Goal: Transaction & Acquisition: Purchase product/service

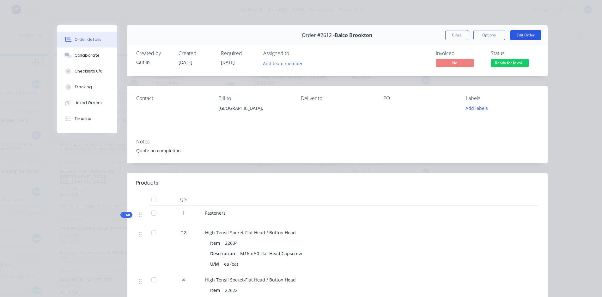
click at [524, 40] on button "Edit Order" at bounding box center [525, 35] width 31 height 10
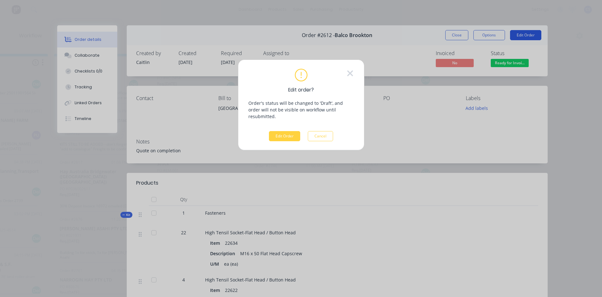
scroll to position [0, 539]
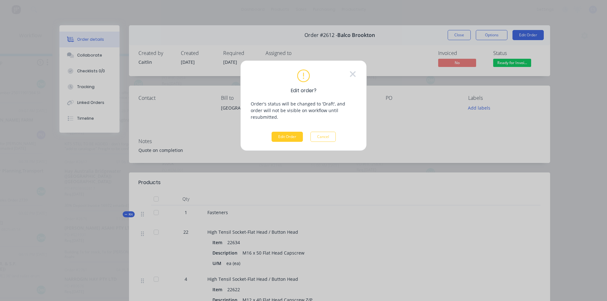
click at [286, 132] on button "Edit Order" at bounding box center [287, 137] width 31 height 10
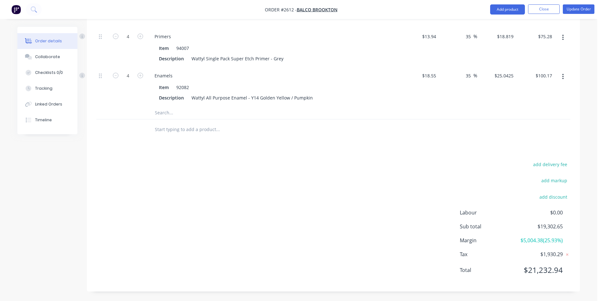
scroll to position [1596, 0]
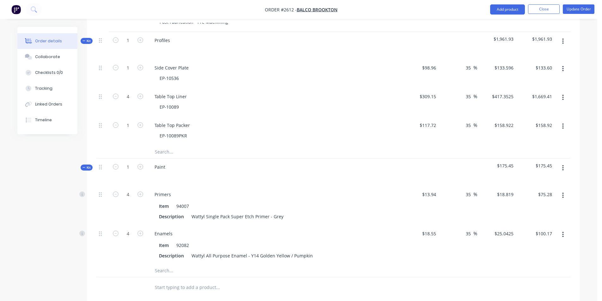
click at [87, 166] on span "Kit" at bounding box center [87, 167] width 8 height 5
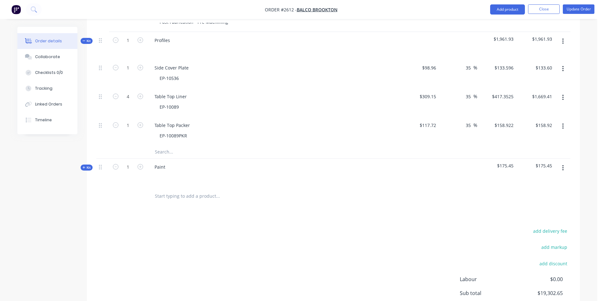
click at [89, 39] on span "Kit" at bounding box center [87, 41] width 8 height 5
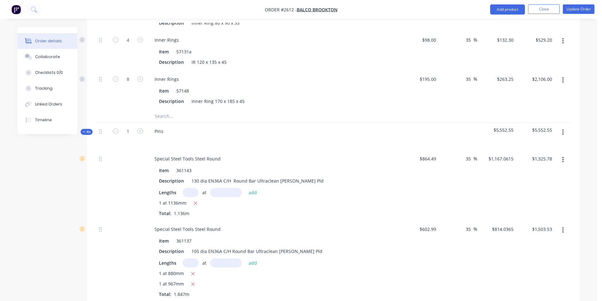
scroll to position [931, 0]
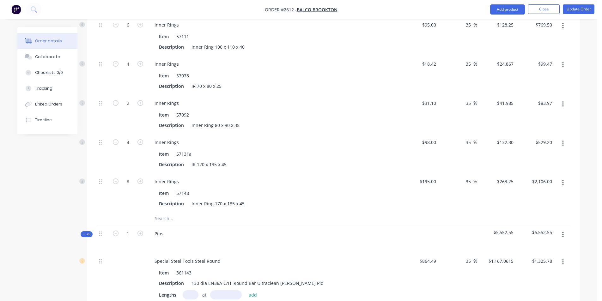
click at [86, 235] on span "Kit" at bounding box center [87, 234] width 8 height 5
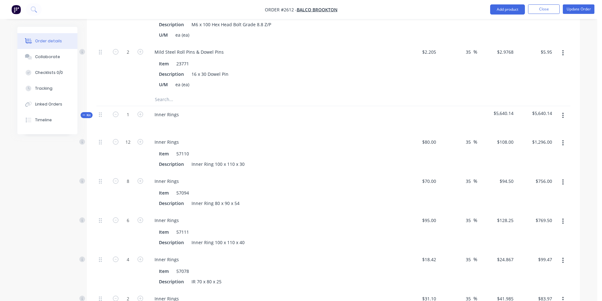
scroll to position [710, 0]
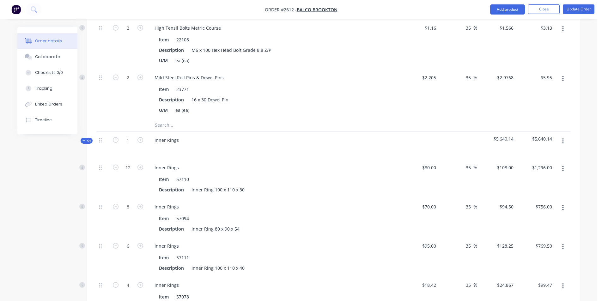
click at [89, 140] on span "Kit" at bounding box center [87, 141] width 8 height 5
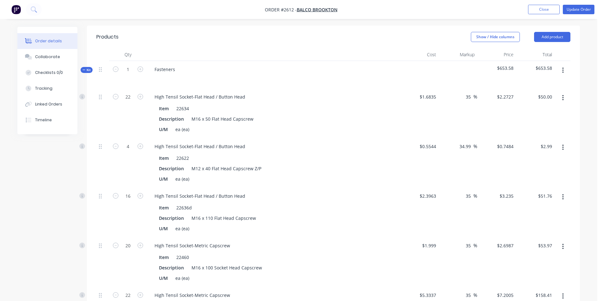
scroll to position [141, 0]
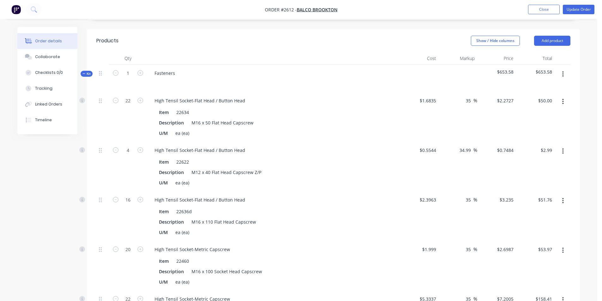
click at [89, 72] on span "Kit" at bounding box center [87, 73] width 8 height 5
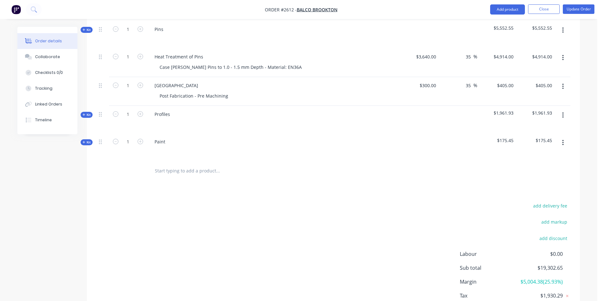
scroll to position [155, 0]
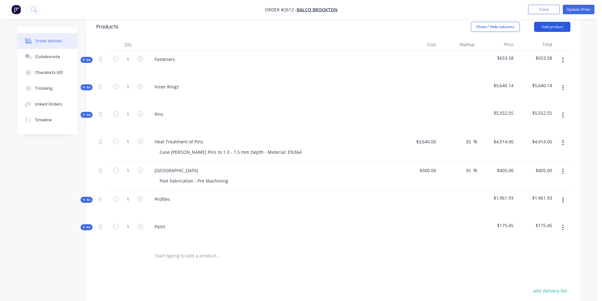
click at [547, 24] on button "Add product" at bounding box center [552, 27] width 36 height 10
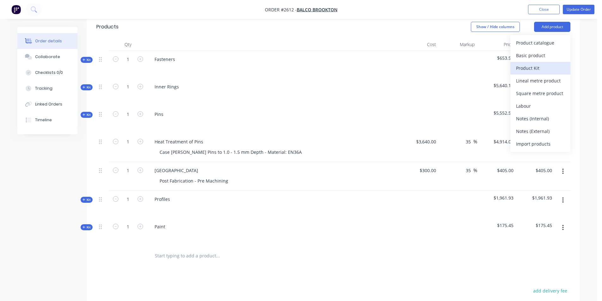
click at [535, 64] on div "Product Kit" at bounding box center [540, 68] width 49 height 9
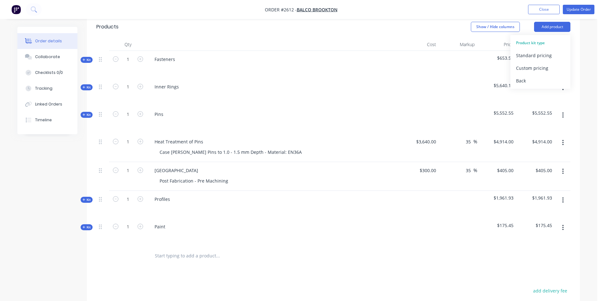
click at [537, 55] on div "Standard pricing" at bounding box center [540, 55] width 49 height 9
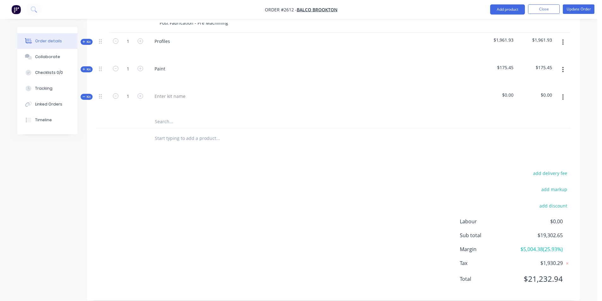
scroll to position [281, 0]
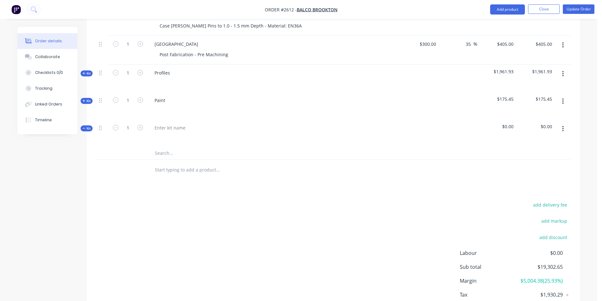
click at [165, 153] on input "text" at bounding box center [218, 153] width 127 height 13
type input "a"
click at [182, 130] on div at bounding box center [170, 127] width 41 height 9
click at [164, 153] on input "a" at bounding box center [218, 153] width 127 height 13
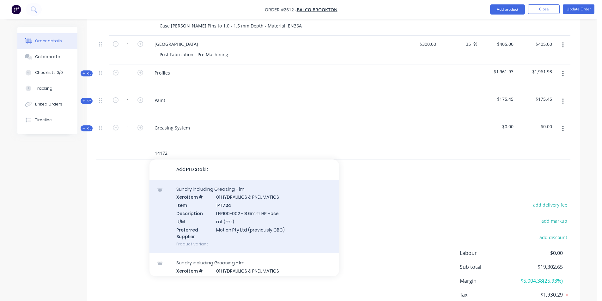
type input "14172"
click at [233, 208] on div "Sundry including Greasing - lm Xero Item # 01 HYDRAULICS & PNEUMATICS Item 1417…" at bounding box center [245, 217] width 190 height 74
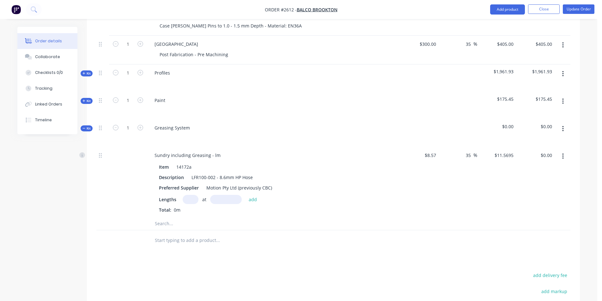
click at [193, 199] on input "text" at bounding box center [191, 199] width 16 height 9
type input "1"
type input "1900mm"
click at [253, 201] on button "add" at bounding box center [253, 199] width 15 height 9
type input "$21.98"
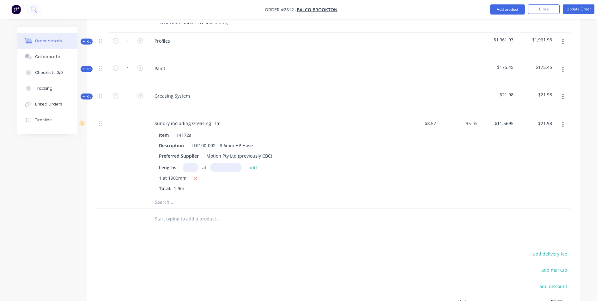
scroll to position [344, 0]
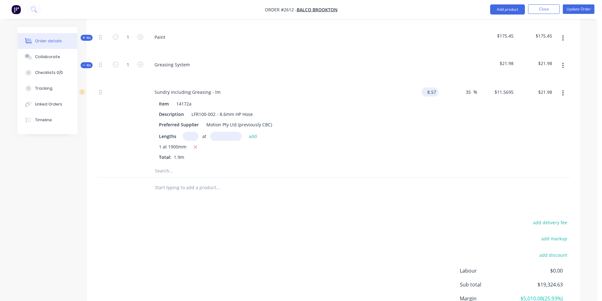
click at [437, 91] on input "8.57" at bounding box center [431, 92] width 15 height 9
type input "$8.57"
drag, startPoint x: 562, startPoint y: 94, endPoint x: 565, endPoint y: 90, distance: 4.9
click at [565, 90] on button "button" at bounding box center [563, 93] width 15 height 11
click at [522, 137] on div "Delete" at bounding box center [540, 135] width 49 height 9
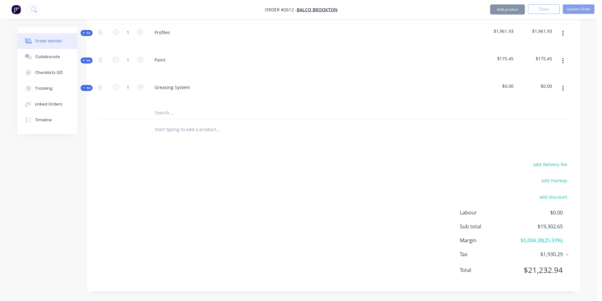
scroll to position [322, 0]
click at [171, 114] on input "text" at bounding box center [218, 113] width 127 height 13
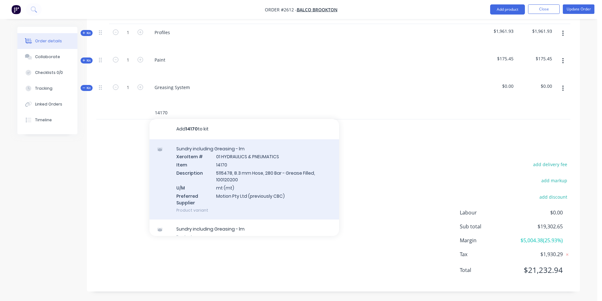
type input "14170"
click at [247, 170] on div "Sundry including Greasing - lm Xero Item # 01 HYDRAULICS & PNEUMATICS Item 1417…" at bounding box center [245, 179] width 190 height 81
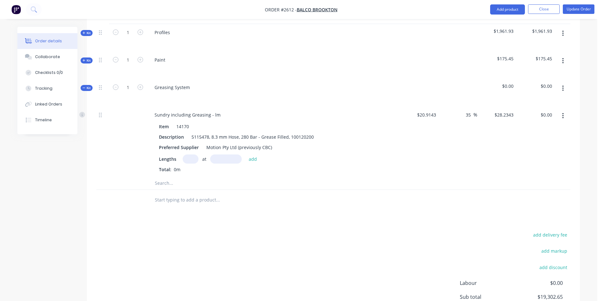
click at [189, 161] on input "text" at bounding box center [191, 159] width 16 height 9
type input "1"
type input "1900mm"
type input "$20.9143"
type input "$28.2343"
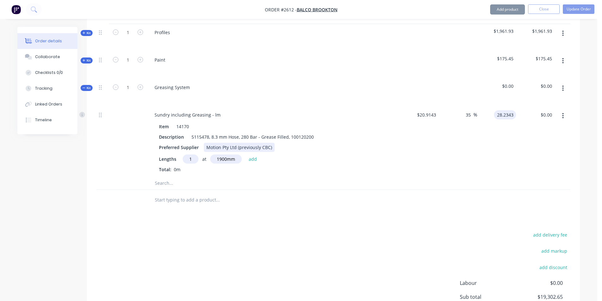
type input "0.00"
type input "-100"
type input "$0.00"
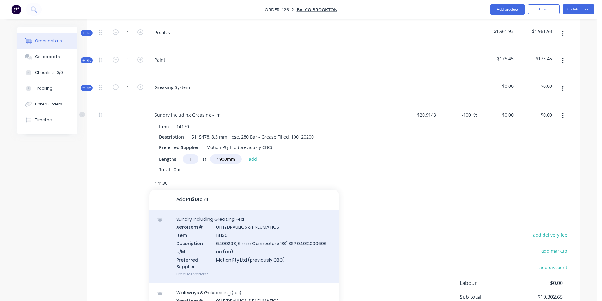
type input "14130"
click at [219, 242] on div "Sundry including Greasing -ea Xero Item # 01 HYDRAULICS & PNEUMATICS Item 14130…" at bounding box center [245, 247] width 190 height 74
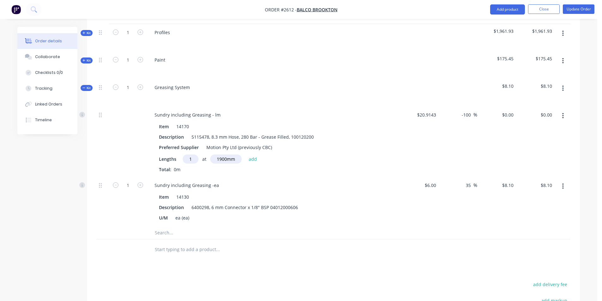
click at [163, 235] on input "text" at bounding box center [218, 233] width 127 height 13
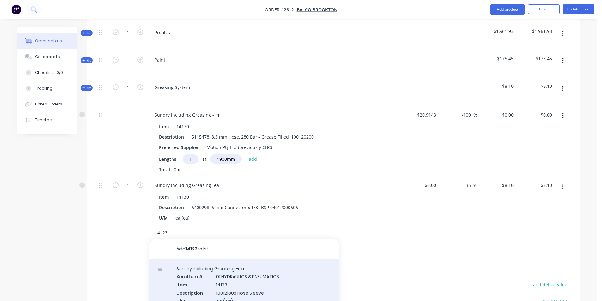
type input "14123"
click at [247, 278] on div "Sundry including Greasing -ea Xero Item # 01 HYDRAULICS & PNEUMATICS Item 14123…" at bounding box center [245, 297] width 190 height 74
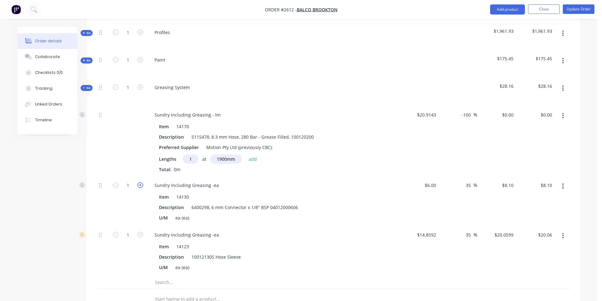
click at [141, 187] on icon "button" at bounding box center [141, 185] width 6 height 6
type input "2"
type input "$16.20"
click at [117, 185] on icon "button" at bounding box center [116, 185] width 6 height 6
type input "1"
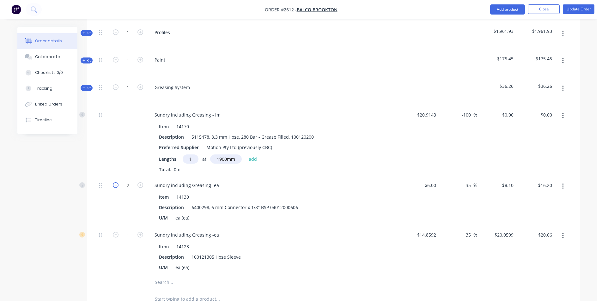
type input "$8.10"
click at [142, 233] on icon "button" at bounding box center [141, 235] width 6 height 6
type input "2"
type input "$40.12"
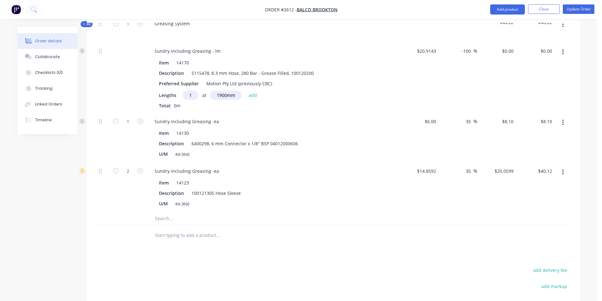
scroll to position [417, 0]
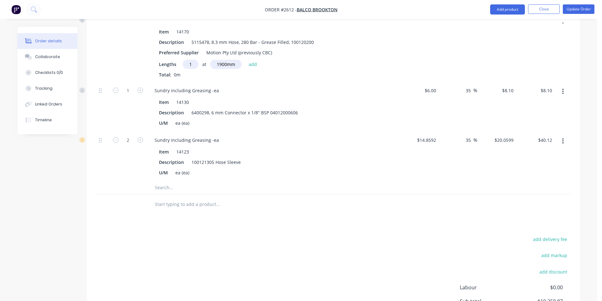
click at [162, 189] on input "text" at bounding box center [218, 188] width 127 height 13
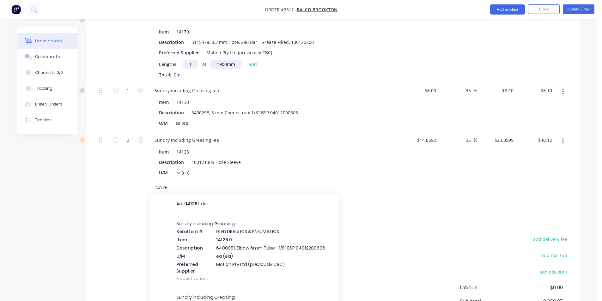
type input "14126"
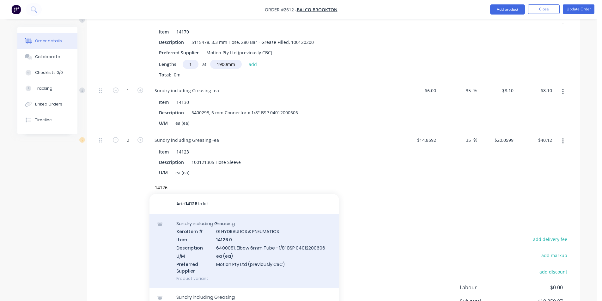
click at [229, 255] on div "Sundry including Greasing Xero Item # 01 HYDRAULICS & PNEUMATICS Item 14126 .0 …" at bounding box center [245, 251] width 190 height 74
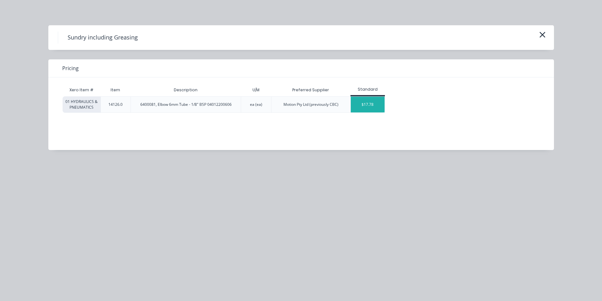
click at [366, 103] on div "$17.78" at bounding box center [368, 105] width 34 height 16
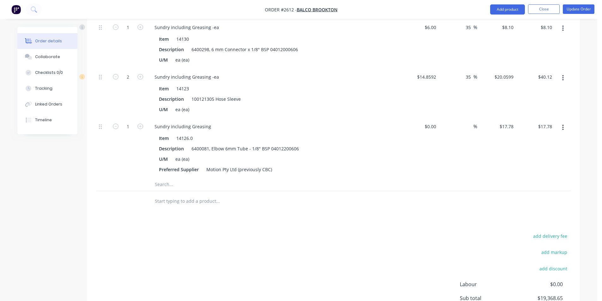
scroll to position [448, 0]
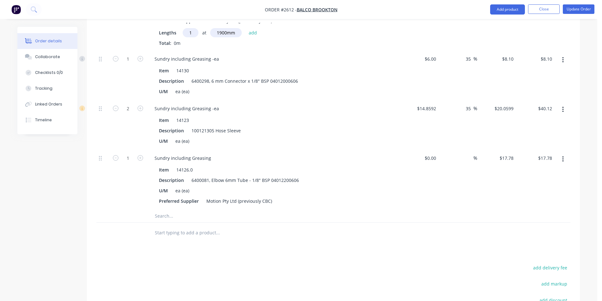
drag, startPoint x: 563, startPoint y: 161, endPoint x: 544, endPoint y: 188, distance: 32.7
click at [538, 191] on div "$17.78 $17.78" at bounding box center [535, 180] width 39 height 60
click at [563, 159] on icon "button" at bounding box center [564, 159] width 2 height 7
drag, startPoint x: 540, startPoint y: 175, endPoint x: 531, endPoint y: 201, distance: 27.1
click at [531, 201] on div "Duplicate Exclude from tax Delete" at bounding box center [541, 188] width 60 height 41
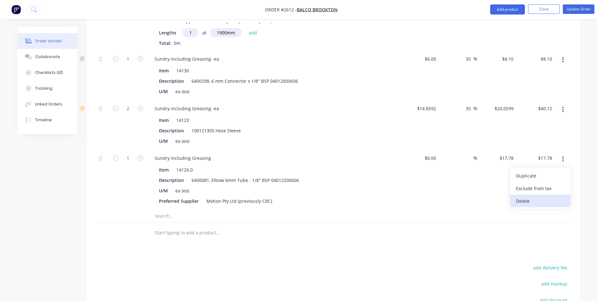
click at [531, 201] on div "Delete" at bounding box center [540, 201] width 49 height 9
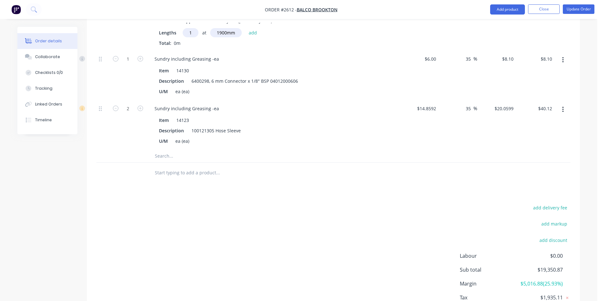
click at [164, 159] on input "text" at bounding box center [218, 156] width 127 height 13
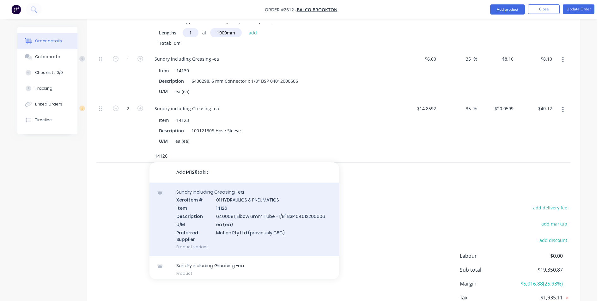
type input "14126"
click at [239, 214] on div "Sundry including Greasing -ea Xero Item # 01 HYDRAULICS & PNEUMATICS Item 14126…" at bounding box center [245, 220] width 190 height 74
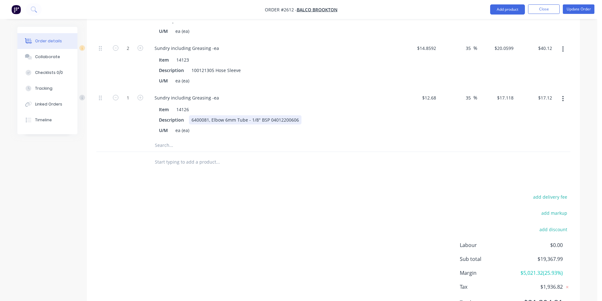
scroll to position [511, 0]
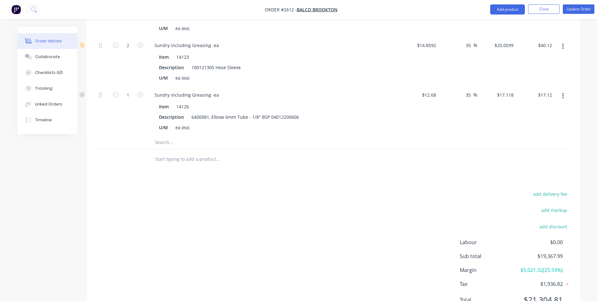
click at [162, 144] on input "text" at bounding box center [218, 142] width 127 height 13
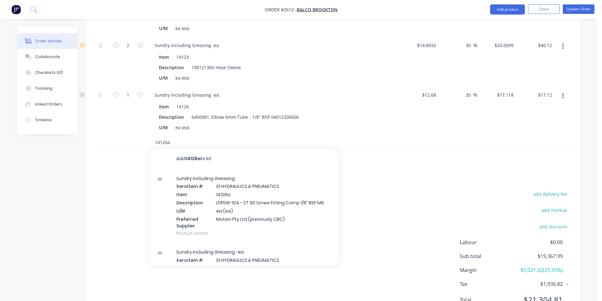
type input "14126a"
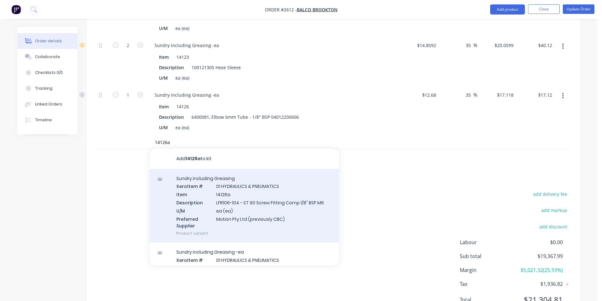
click at [240, 199] on div "Sundry including Greasing Xero Item # 01 HYDRAULICS & PNEUMATICS Item 14126a De…" at bounding box center [245, 206] width 190 height 74
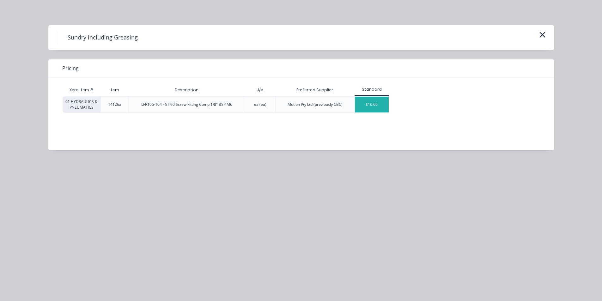
click at [366, 103] on div "$10.66" at bounding box center [372, 105] width 34 height 16
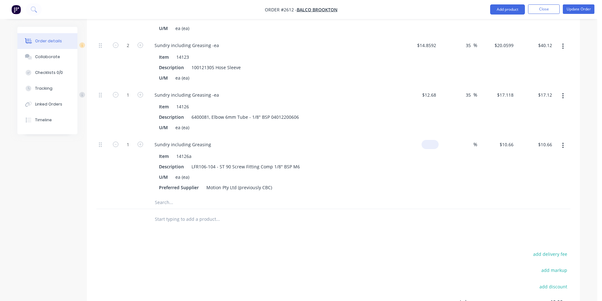
click at [438, 145] on input at bounding box center [431, 144] width 15 height 9
type input "$6.86"
type input "35"
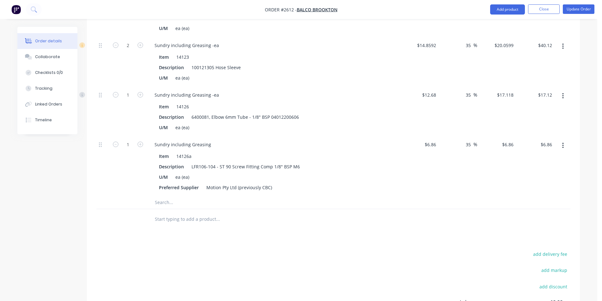
type input "9.261"
type input "$9.26"
type input "$9.261"
type input "9.26"
type input "34.99"
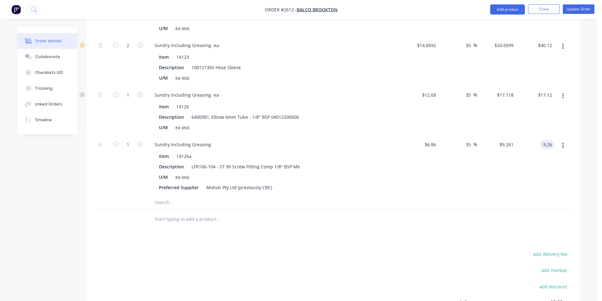
type input "$9.26"
click at [475, 147] on span "%" at bounding box center [476, 144] width 4 height 7
type input "3"
type input "35"
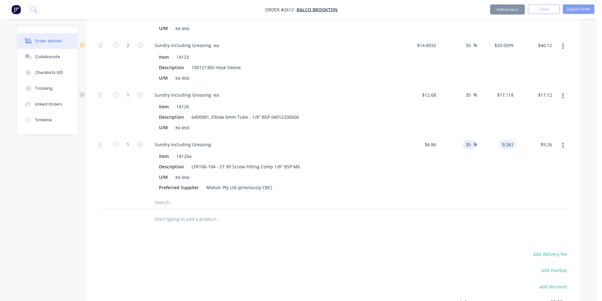
type input "$9.261"
type input "9.26"
type input "34.99"
type input "$9.26"
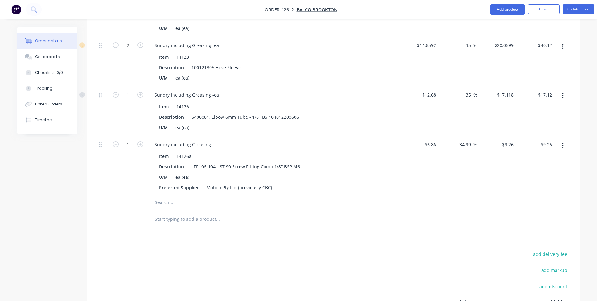
drag, startPoint x: 557, startPoint y: 145, endPoint x: 566, endPoint y: 147, distance: 8.7
click at [566, 147] on button "button" at bounding box center [563, 145] width 15 height 11
click at [534, 187] on div "Delete" at bounding box center [540, 187] width 49 height 9
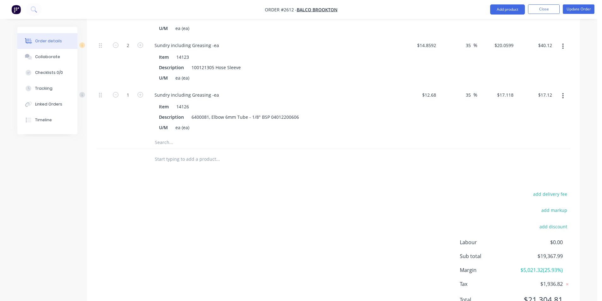
click at [161, 143] on input "text" at bounding box center [218, 142] width 127 height 13
type input "14126a"
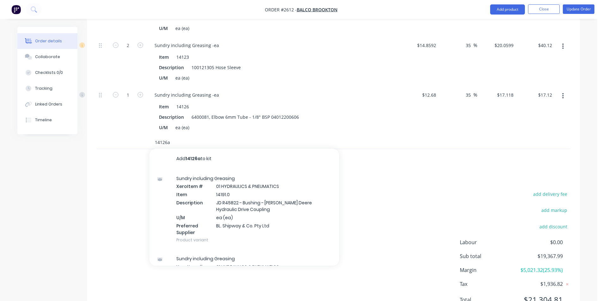
click at [172, 144] on input "14126a" at bounding box center [218, 142] width 127 height 13
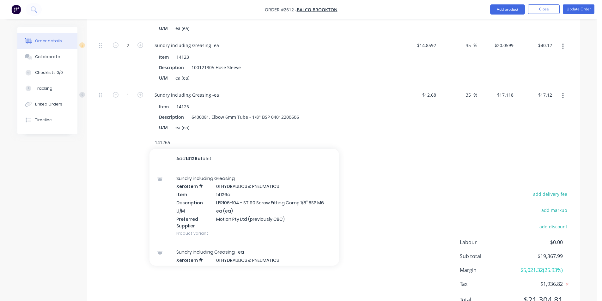
type input "14126a"
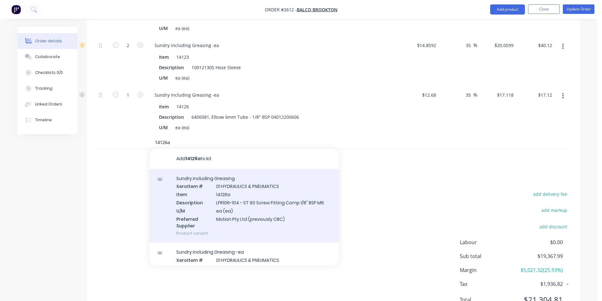
click at [230, 200] on div "Sundry including Greasing Xero Item # 01 HYDRAULICS & PNEUMATICS Item 14126a De…" at bounding box center [245, 206] width 190 height 74
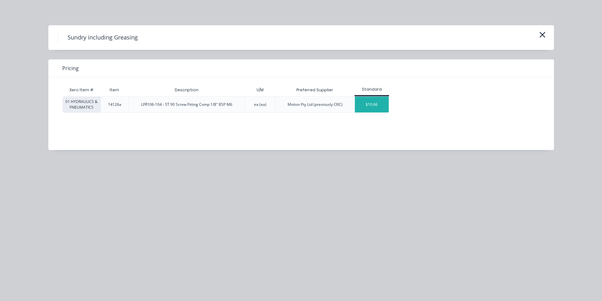
click at [366, 105] on div "$10.66" at bounding box center [372, 105] width 34 height 16
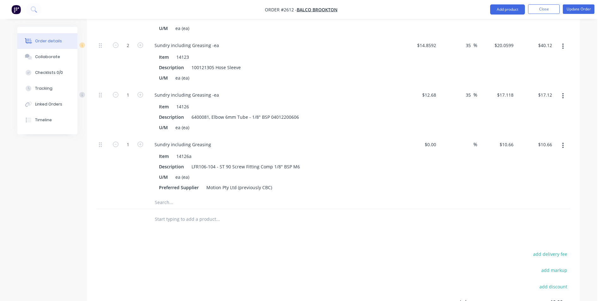
click at [166, 203] on input "text" at bounding box center [218, 202] width 127 height 13
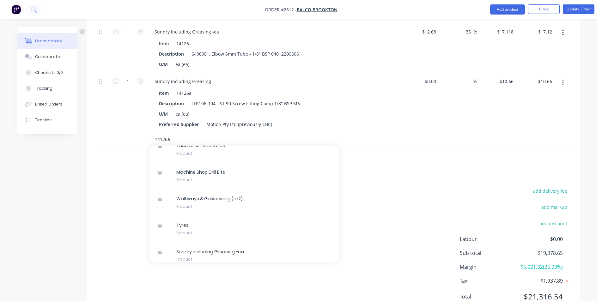
scroll to position [18619, 0]
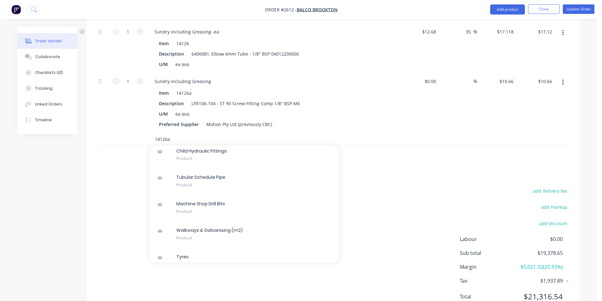
type input "14126a"
click at [196, 274] on div "Sundry including Greasing -ea Product" at bounding box center [245, 287] width 190 height 27
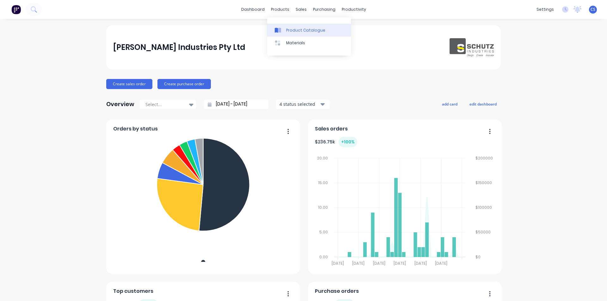
click at [286, 28] on div "Product Catalogue" at bounding box center [305, 31] width 39 height 6
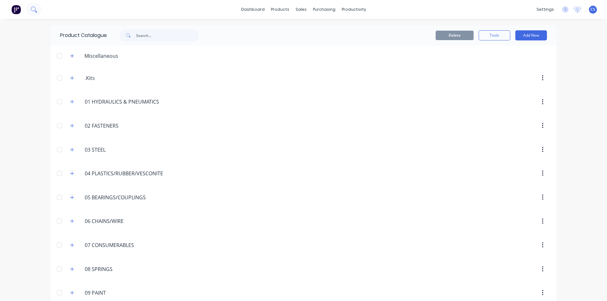
click at [34, 13] on button at bounding box center [34, 9] width 16 height 13
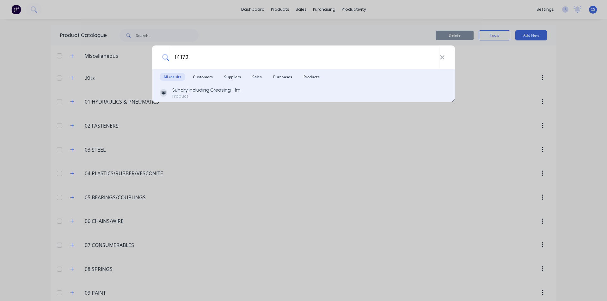
type input "14172"
click at [222, 92] on div "Sundry including Greasing - lm" at bounding box center [206, 90] width 68 height 7
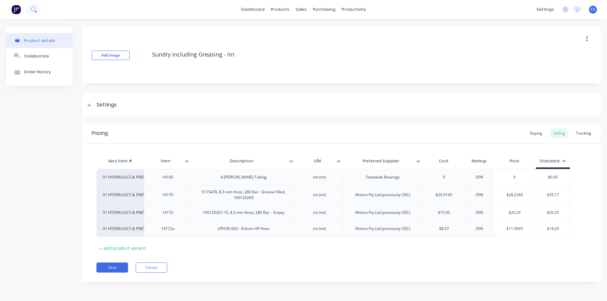
click at [32, 5] on button at bounding box center [34, 9] width 16 height 13
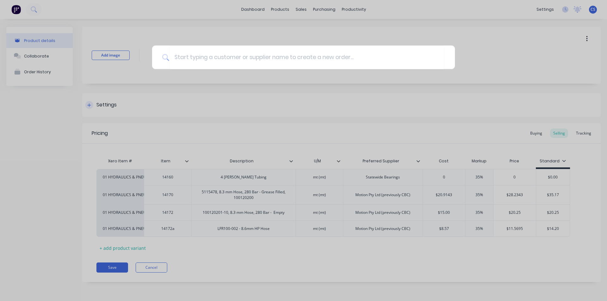
click at [92, 102] on div at bounding box center [303, 150] width 607 height 301
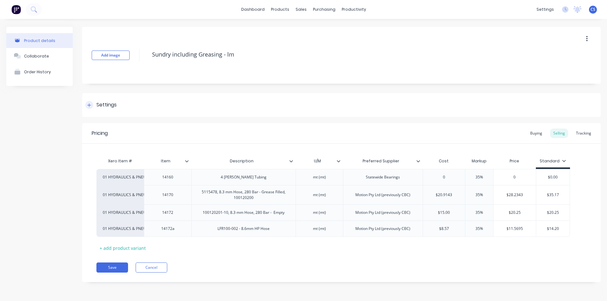
click at [92, 107] on div at bounding box center [89, 105] width 8 height 8
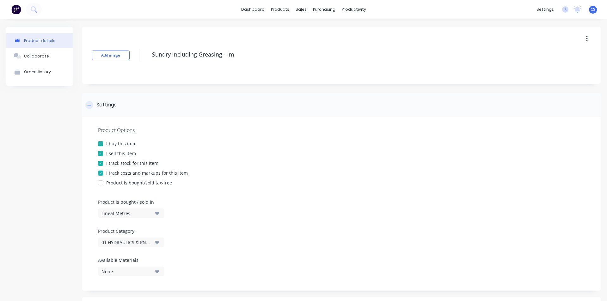
click at [92, 107] on div at bounding box center [89, 105] width 8 height 8
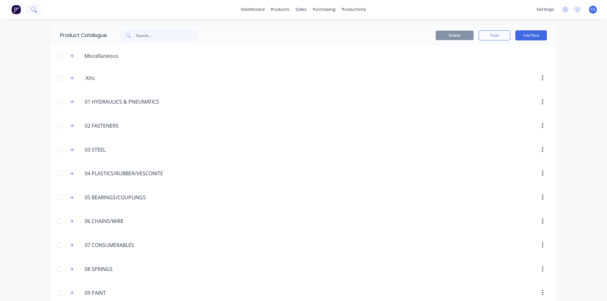
click at [33, 5] on button at bounding box center [34, 9] width 16 height 13
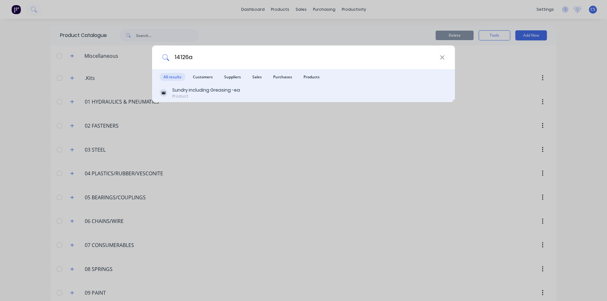
type input "14126a"
click at [200, 93] on div "Sundry including Greasing -ea" at bounding box center [206, 90] width 68 height 7
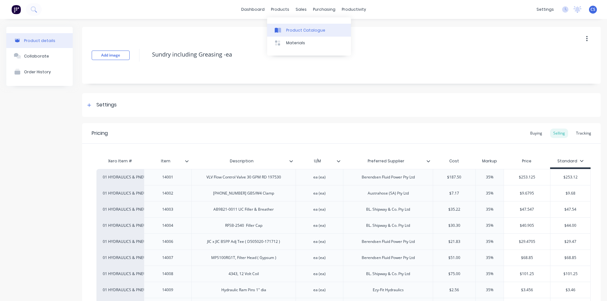
drag, startPoint x: 281, startPoint y: 8, endPoint x: 291, endPoint y: 31, distance: 24.8
click at [281, 8] on div "products" at bounding box center [280, 9] width 25 height 9
click at [292, 32] on div "Product Catalogue" at bounding box center [305, 31] width 39 height 6
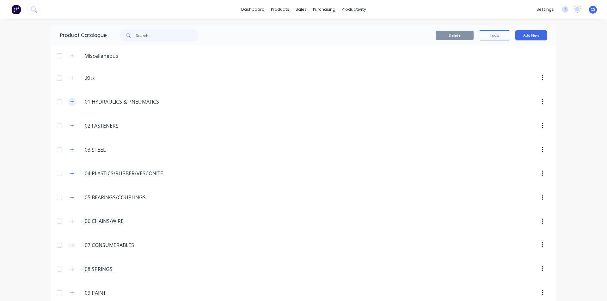
click at [72, 103] on button "button" at bounding box center [72, 102] width 8 height 8
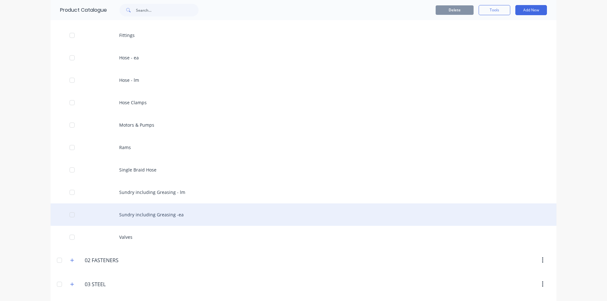
scroll to position [190, 0]
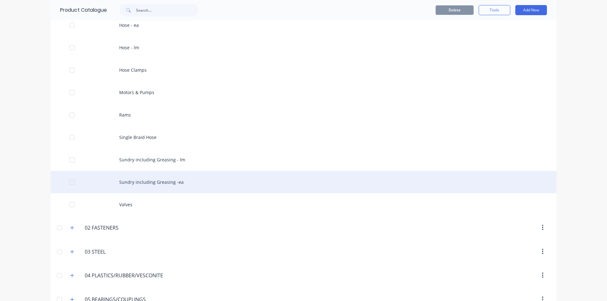
click at [155, 181] on div "Sundry including Greasing -ea" at bounding box center [304, 182] width 506 height 22
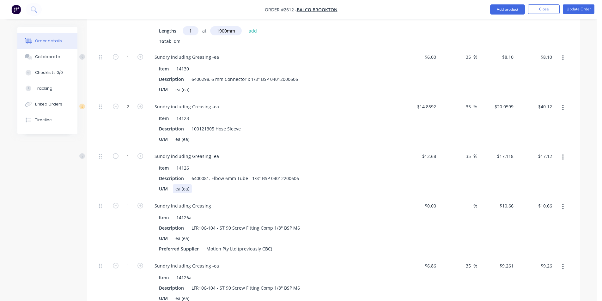
scroll to position [480, 0]
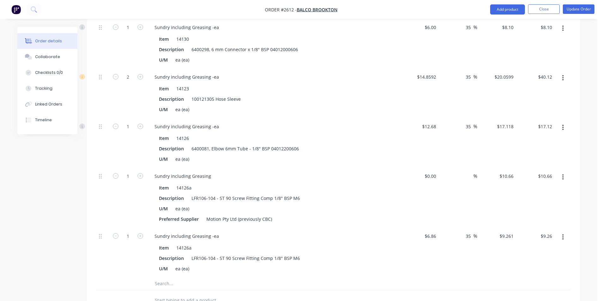
click at [564, 176] on icon "button" at bounding box center [564, 177] width 2 height 7
click at [530, 220] on div "Delete" at bounding box center [540, 219] width 49 height 9
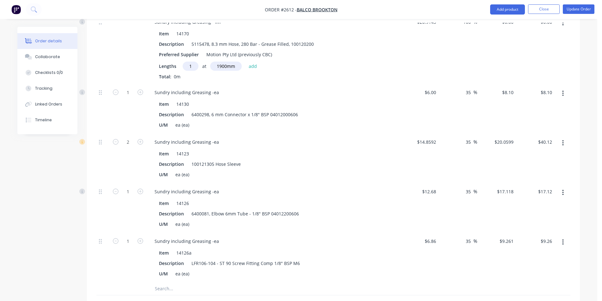
scroll to position [322, 0]
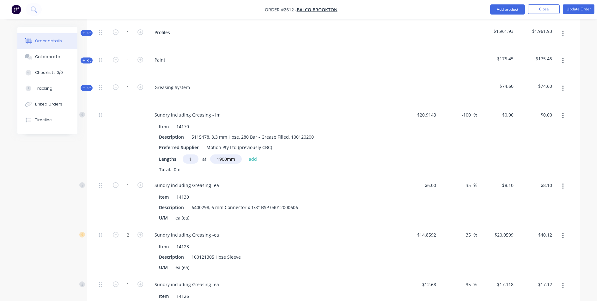
click at [87, 86] on span "Kit" at bounding box center [87, 88] width 8 height 5
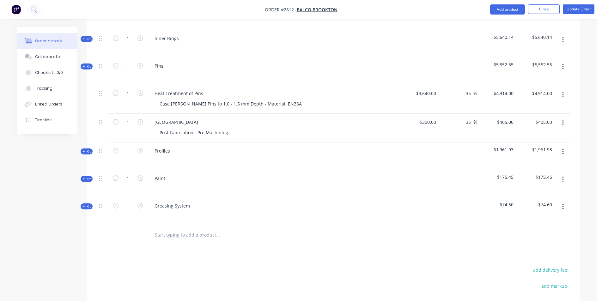
scroll to position [214, 0]
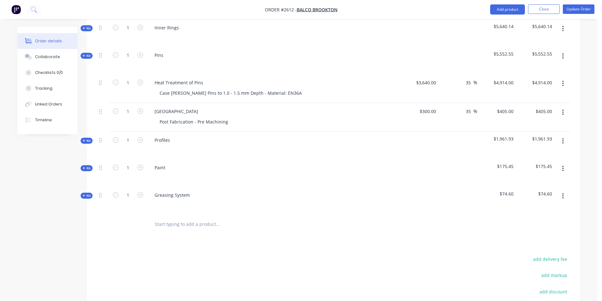
click at [174, 224] on input "text" at bounding box center [218, 224] width 127 height 13
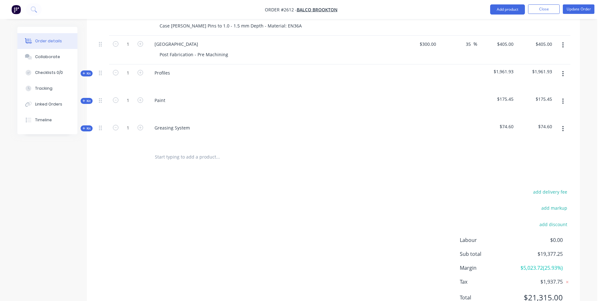
scroll to position [309, 0]
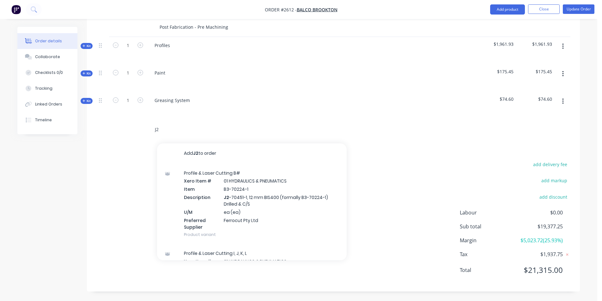
type input "J"
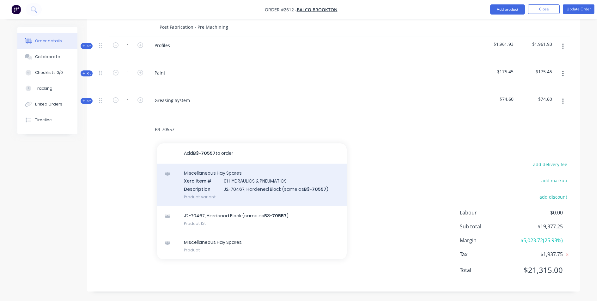
type input "B3-70557"
click at [275, 187] on div "Miscellaneous Hay Spares Xero Item # 01 HYDRAULICS & PNEUMATICS Description J2-…" at bounding box center [252, 185] width 190 height 43
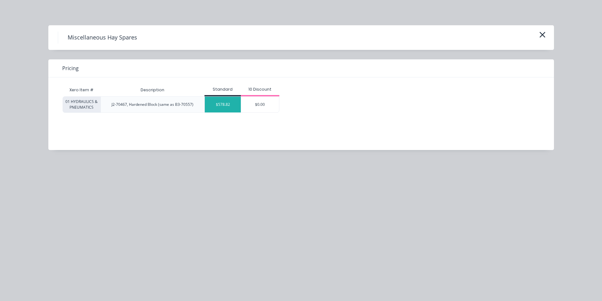
click at [223, 103] on div "$578.82" at bounding box center [223, 105] width 36 height 16
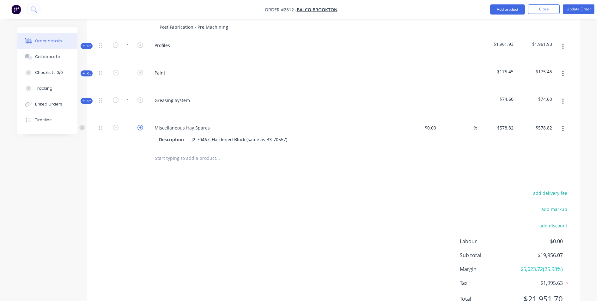
click at [139, 130] on icon "button" at bounding box center [141, 128] width 6 height 6
type input "2"
type input "$1,157.64"
click at [182, 157] on input "text" at bounding box center [218, 158] width 127 height 13
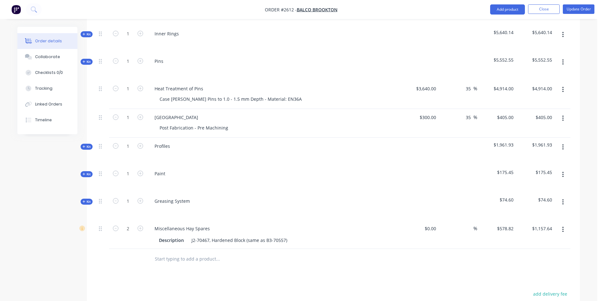
scroll to position [182, 0]
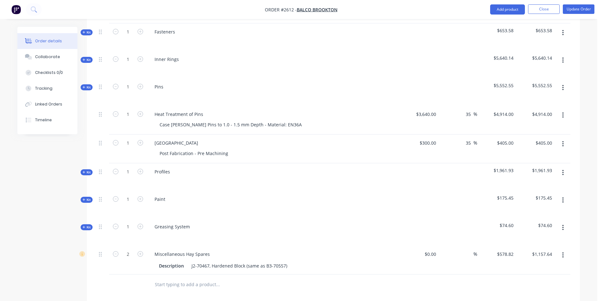
click at [86, 225] on span "Kit" at bounding box center [87, 227] width 8 height 5
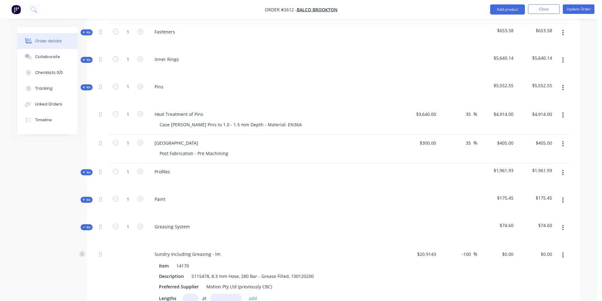
click at [86, 225] on span "Kit" at bounding box center [87, 227] width 8 height 5
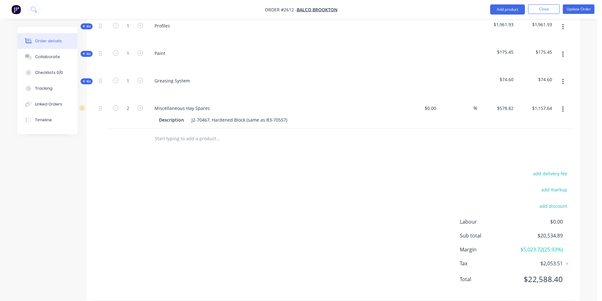
scroll to position [337, 0]
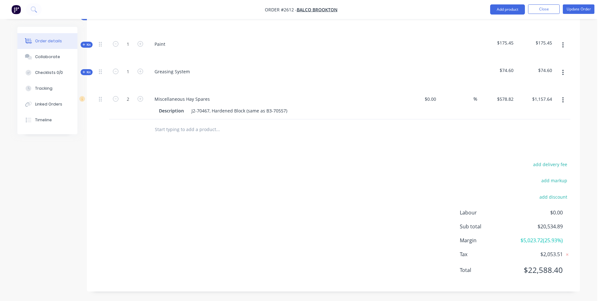
click at [87, 73] on span "Kit" at bounding box center [87, 72] width 8 height 5
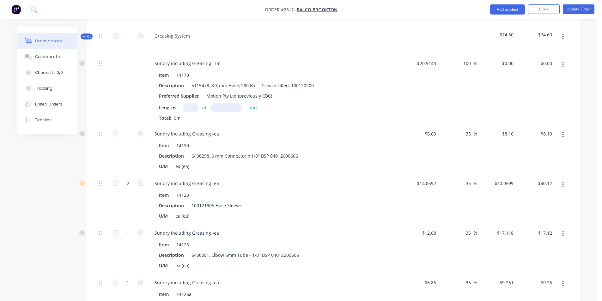
scroll to position [369, 0]
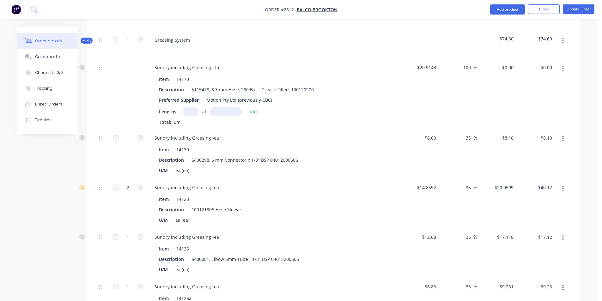
click at [87, 40] on span "Kit" at bounding box center [87, 40] width 8 height 5
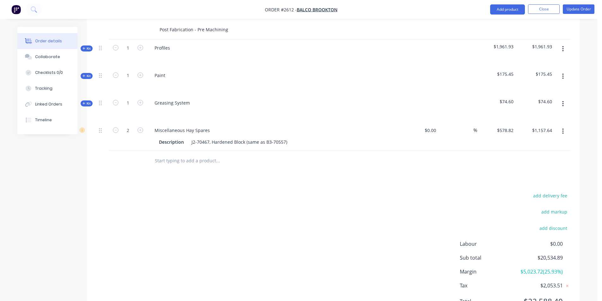
scroll to position [306, 0]
click at [162, 164] on input "text" at bounding box center [218, 161] width 127 height 13
click at [268, 251] on div "add delivery fee add markup add discount Labour $0.00 Sub total $20,534.89 Marg…" at bounding box center [333, 253] width 474 height 122
click at [295, 268] on div "add delivery fee add markup add discount Labour $0.00 Sub total $20,534.89 Marg…" at bounding box center [333, 253] width 474 height 122
click at [171, 159] on input "text" at bounding box center [218, 161] width 127 height 13
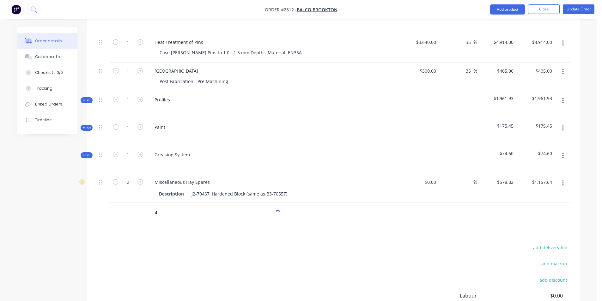
scroll to position [274, 0]
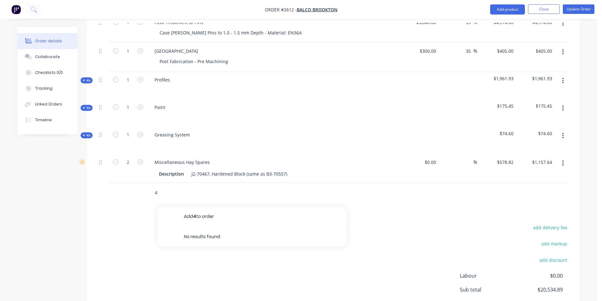
click at [166, 189] on input "4" at bounding box center [218, 193] width 127 height 13
type input "43063"
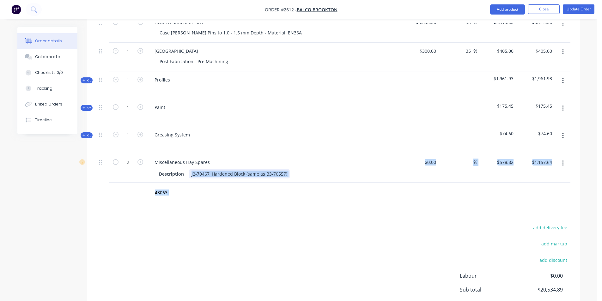
drag, startPoint x: 161, startPoint y: 207, endPoint x: 237, endPoint y: 266, distance: 96.7
click at [237, 266] on div "add delivery fee add markup add discount Labour $0.00 Sub total $20,534.89 Marg…" at bounding box center [333, 285] width 474 height 122
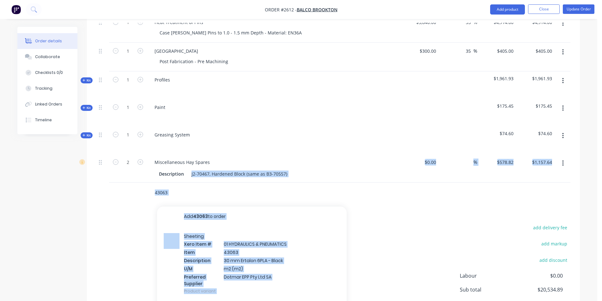
drag, startPoint x: 174, startPoint y: 197, endPoint x: 171, endPoint y: 194, distance: 4.5
click at [174, 197] on input "43063" at bounding box center [218, 193] width 127 height 13
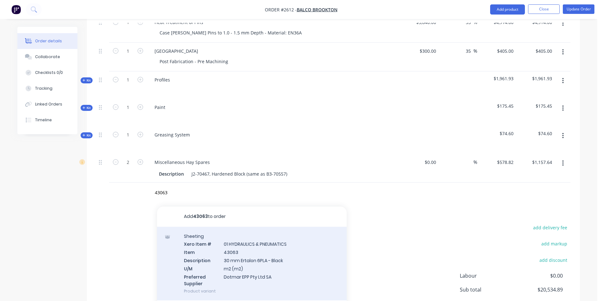
click at [244, 262] on div "Sheeting Xero Item # 01 HYDRAULICS & PNEUMATICS Item 43063 Description 30 mm Er…" at bounding box center [252, 264] width 190 height 74
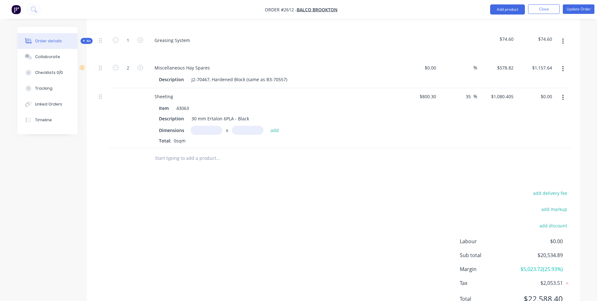
scroll to position [369, 0]
click at [199, 129] on input "text" at bounding box center [207, 130] width 32 height 9
drag, startPoint x: 210, startPoint y: 129, endPoint x: 199, endPoint y: 130, distance: 10.8
click at [199, 130] on input "160m" at bounding box center [207, 130] width 32 height 9
type input "0.16m"
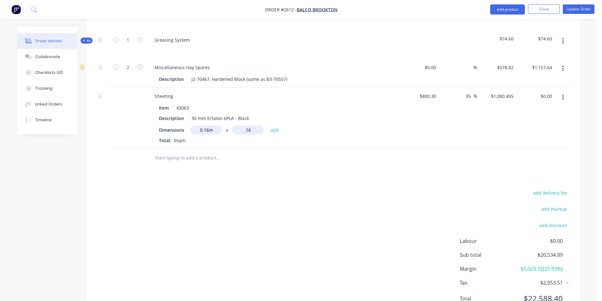
type input "0.16m"
click at [274, 130] on button "add" at bounding box center [275, 130] width 15 height 9
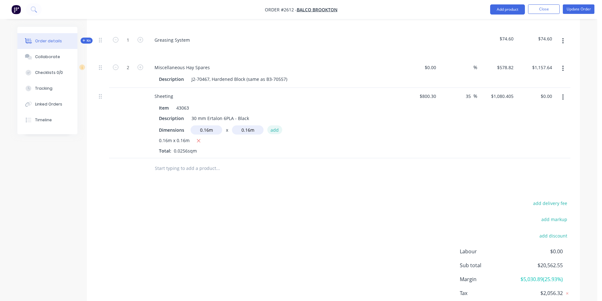
type input "$27.66"
click at [172, 169] on input "text" at bounding box center [218, 168] width 127 height 13
click at [201, 127] on input "text" at bounding box center [207, 130] width 32 height 9
type input "0.285m"
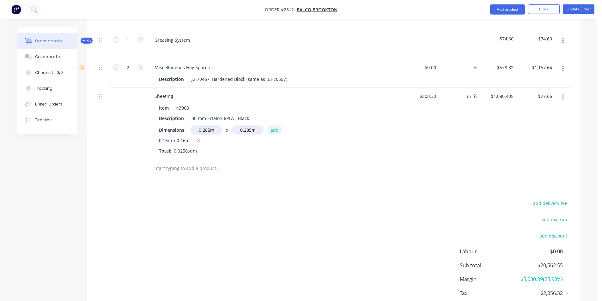
click at [276, 127] on button "add" at bounding box center [275, 130] width 15 height 9
type input "$115.39"
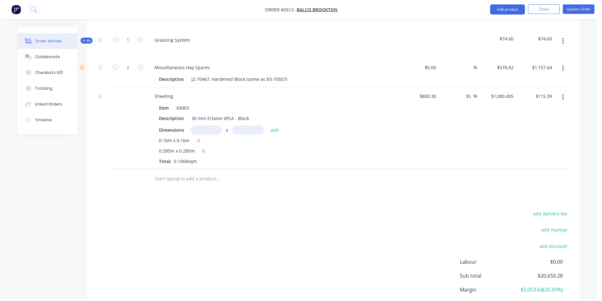
click at [164, 180] on input "text" at bounding box center [218, 179] width 127 height 13
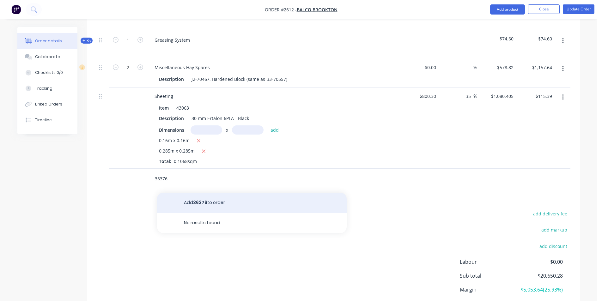
type input "36376"
click at [196, 199] on button "Add 36376 to order" at bounding box center [252, 203] width 190 height 20
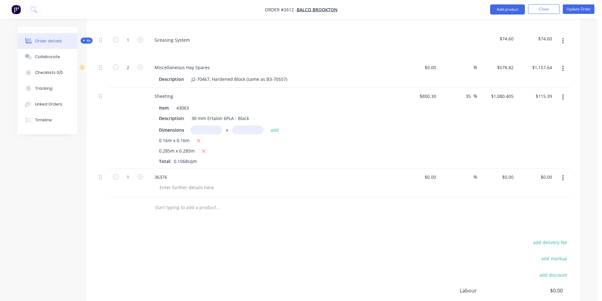
click at [561, 176] on button "button" at bounding box center [563, 178] width 15 height 11
click at [520, 228] on button "Delete" at bounding box center [541, 232] width 60 height 13
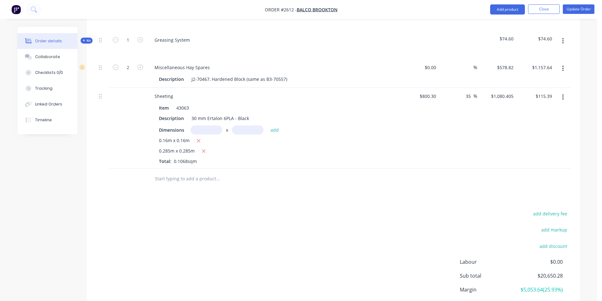
click at [170, 177] on input "text" at bounding box center [218, 179] width 127 height 13
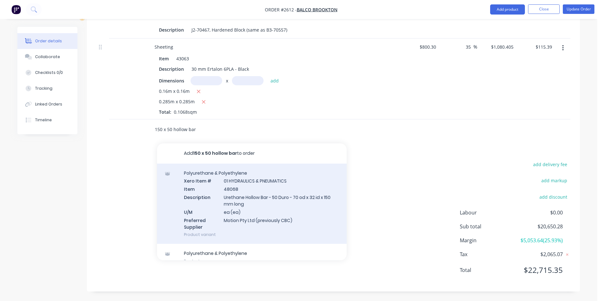
scroll to position [10, 0]
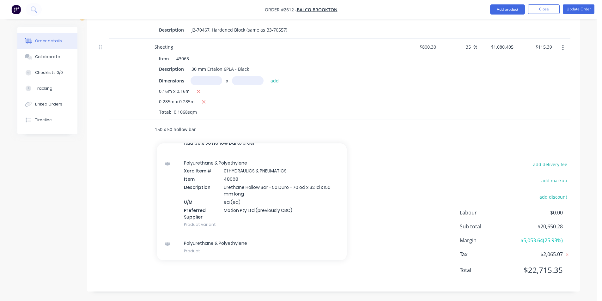
drag, startPoint x: 173, startPoint y: 129, endPoint x: 134, endPoint y: 131, distance: 38.6
click at [134, 131] on div "150 x 50 hollow bar Add 150 x 50 hollow bar to order Polyurethane & Polyethylen…" at bounding box center [333, 130] width 474 height 21
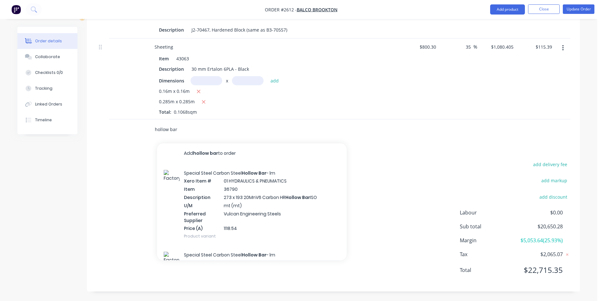
click at [182, 131] on input "hollow bar" at bounding box center [218, 129] width 127 height 13
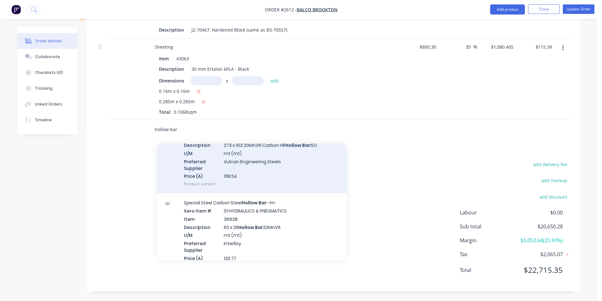
scroll to position [63, 0]
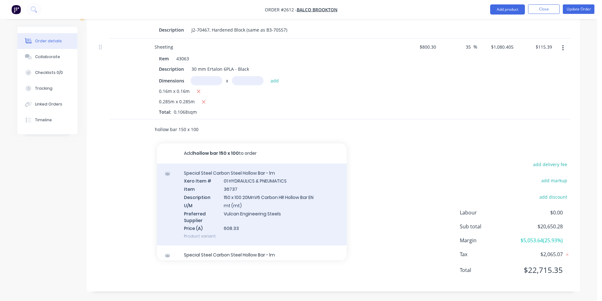
type input "hollow bar 150 x 100"
click at [246, 207] on div "Special Steel Carbon Steel Hollow Bar - lm Xero Item # 01 HYDRAULICS & PNEUMATI…" at bounding box center [252, 205] width 190 height 82
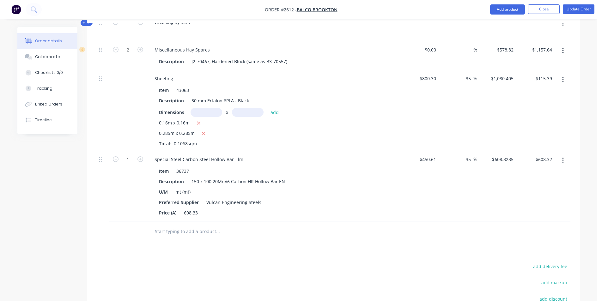
scroll to position [418, 0]
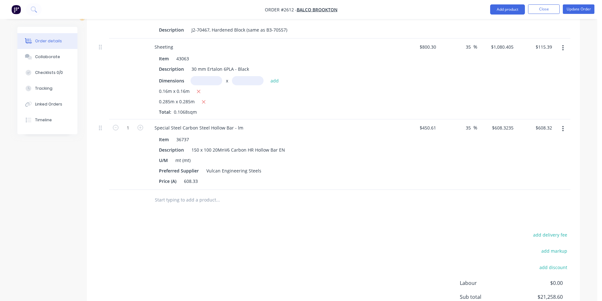
click at [171, 202] on input "text" at bounding box center [218, 200] width 127 height 13
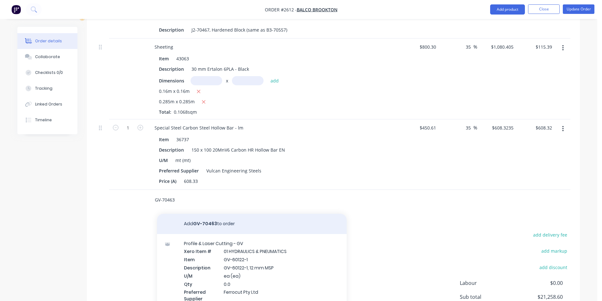
scroll to position [32, 0]
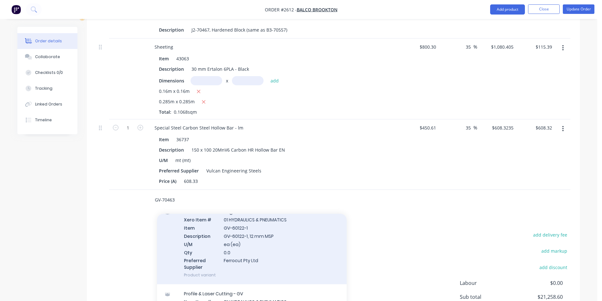
type input "GV-70463"
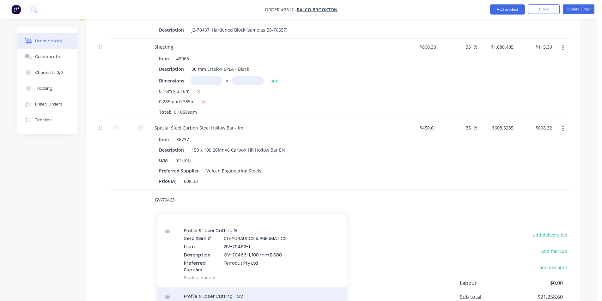
scroll to position [0, 0]
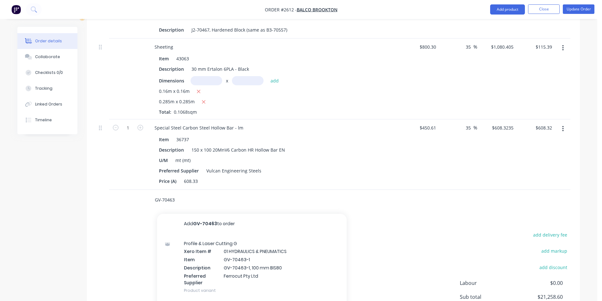
drag, startPoint x: 178, startPoint y: 199, endPoint x: 147, endPoint y: 202, distance: 30.6
click at [147, 202] on div "GV-70463 Add GV-70463 to order Profile & Laser Cutting G Xero Item # 01 HYDRAUL…" at bounding box center [261, 200] width 228 height 21
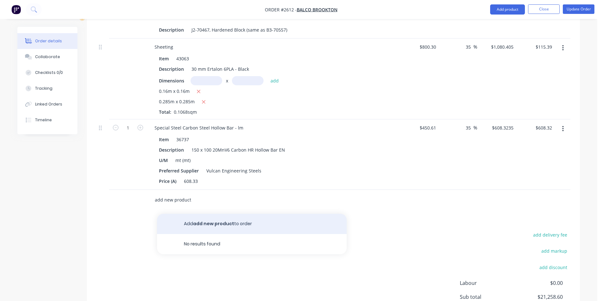
type input "add new product"
click at [212, 225] on button "Add add new product to order" at bounding box center [252, 224] width 190 height 20
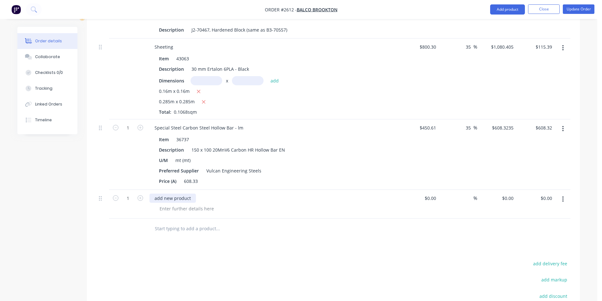
click at [170, 197] on div "add new product" at bounding box center [173, 198] width 46 height 9
drag, startPoint x: 187, startPoint y: 197, endPoint x: 138, endPoint y: 205, distance: 50.3
click at [138, 205] on div "1 add new product $0.00 $0.00 % $0.00 $0.00 $0.00 $0.00" at bounding box center [333, 204] width 474 height 29
type input "$4,040.00"
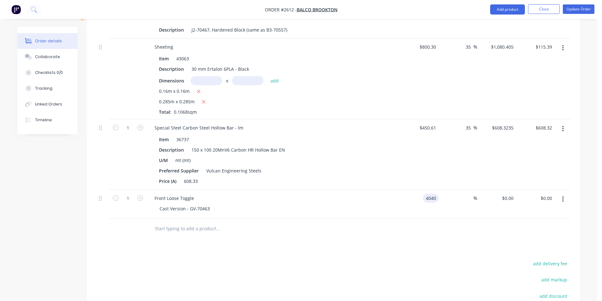
type input "$4,040.00"
type input "35"
type input "5454"
type input "$5,454.00"
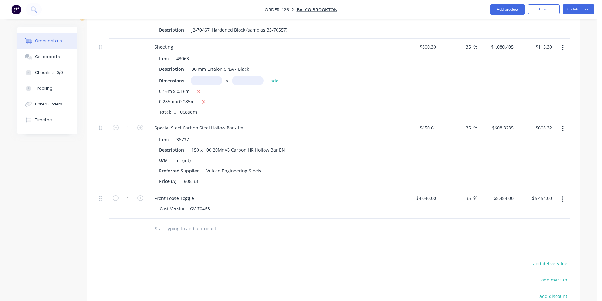
drag, startPoint x: 138, startPoint y: 205, endPoint x: 13, endPoint y: 244, distance: 130.8
drag, startPoint x: 13, startPoint y: 244, endPoint x: 128, endPoint y: 206, distance: 122.0
click at [128, 206] on div "1" at bounding box center [128, 204] width 38 height 29
click at [140, 199] on icon "button" at bounding box center [141, 198] width 6 height 6
type input "2"
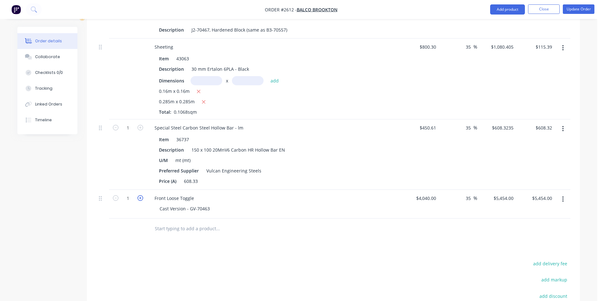
type input "$10,908.00"
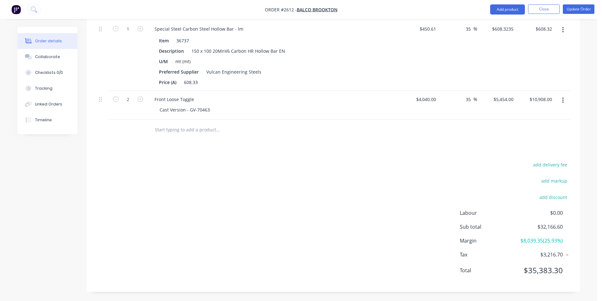
scroll to position [518, 0]
click at [161, 132] on input "text" at bounding box center [218, 129] width 127 height 13
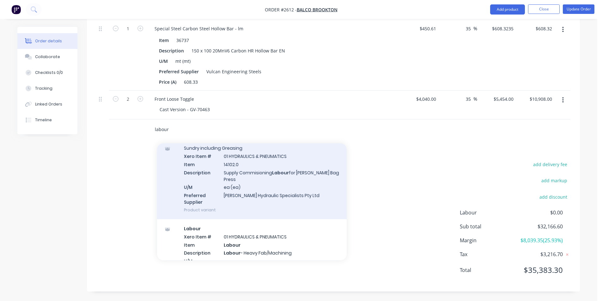
scroll to position [190, 0]
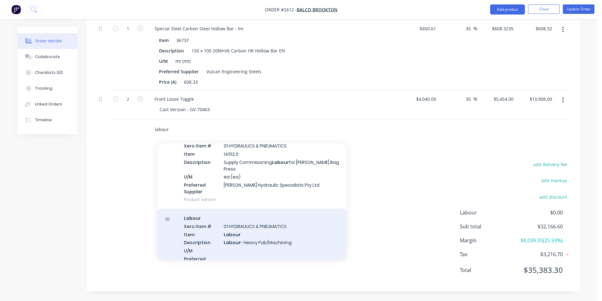
type input "labour"
click at [237, 221] on div "Labour Xero Item # 01 HYDRAULICS & PNEUMATICS Item Labour Description Labour - …" at bounding box center [252, 246] width 190 height 74
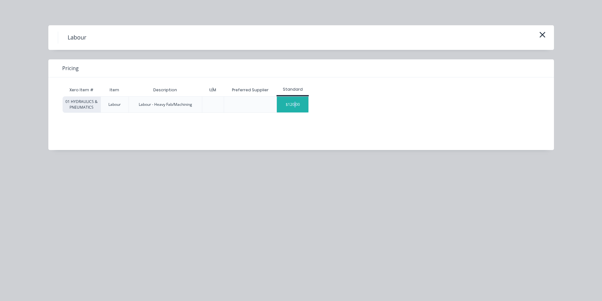
click at [295, 105] on div "$120.00" at bounding box center [293, 105] width 32 height 16
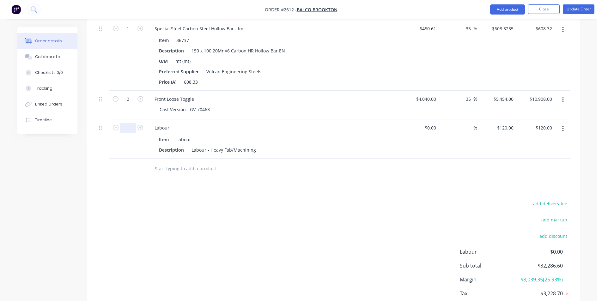
type input "160"
type input "$19,200.00"
click at [411, 157] on div "$0.00 $0.00" at bounding box center [419, 139] width 39 height 39
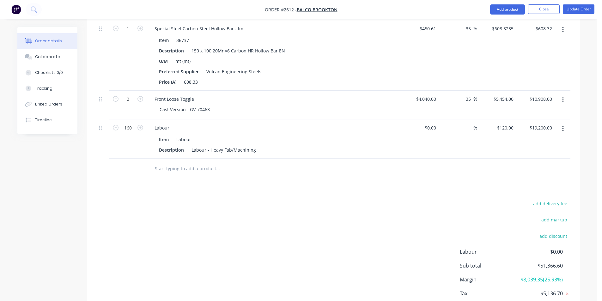
drag, startPoint x: 328, startPoint y: 206, endPoint x: 292, endPoint y: 216, distance: 37.8
click at [323, 207] on div "add delivery fee add markup add discount Labour $0.00 Sub total $51,366.60 Marg…" at bounding box center [333, 261] width 474 height 122
drag, startPoint x: 155, startPoint y: 203, endPoint x: 151, endPoint y: 199, distance: 5.4
click at [154, 203] on div "add delivery fee add markup add discount Labour $0.00 Sub total $51,366.60 Marg…" at bounding box center [333, 261] width 474 height 122
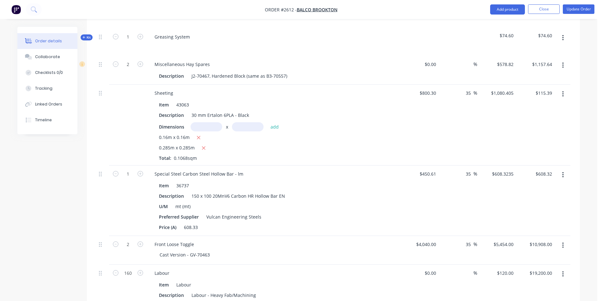
scroll to position [380, 0]
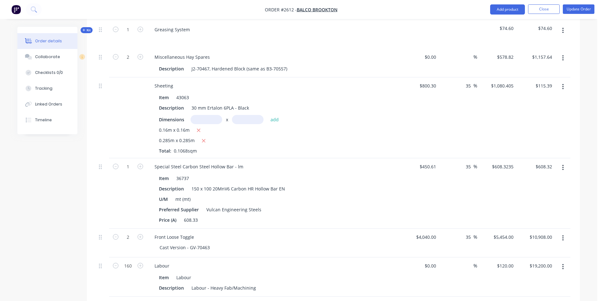
click at [89, 28] on span "Kit" at bounding box center [87, 30] width 8 height 5
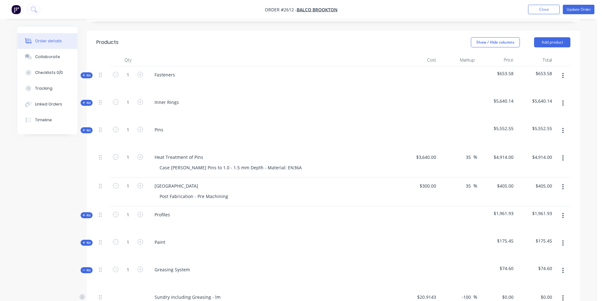
scroll to position [127, 0]
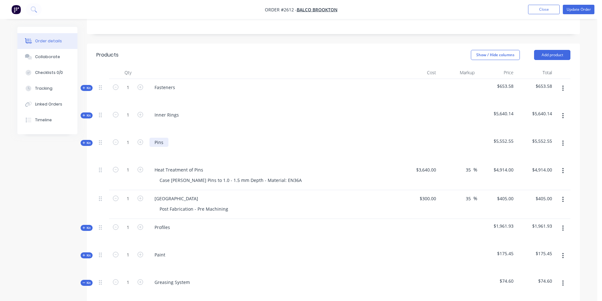
click at [166, 142] on div "Pins" at bounding box center [159, 142] width 19 height 9
click at [86, 142] on span "Kit" at bounding box center [87, 143] width 8 height 5
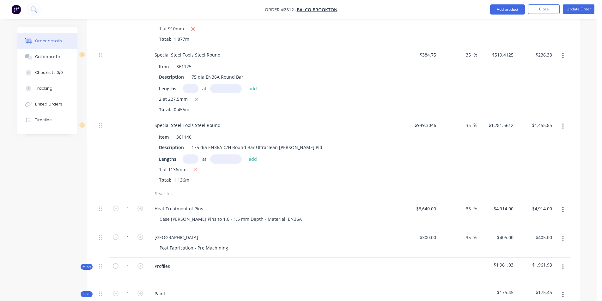
scroll to position [506, 0]
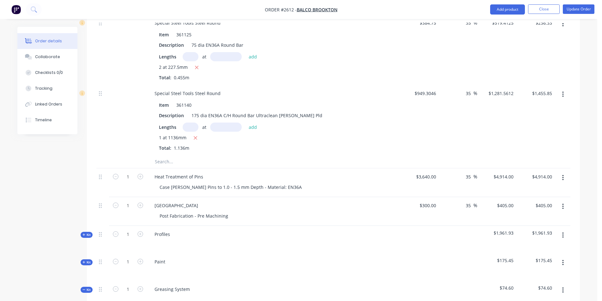
click at [161, 162] on input "text" at bounding box center [218, 162] width 127 height 13
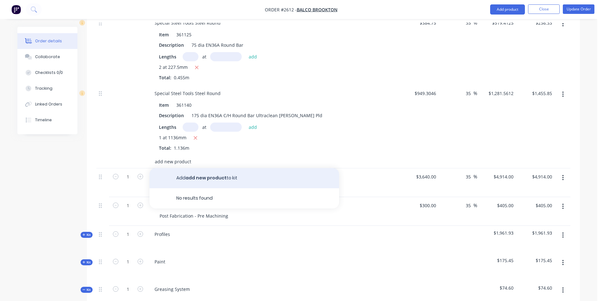
type input "add new product"
click at [203, 176] on button "Add add new product to kit" at bounding box center [245, 178] width 190 height 20
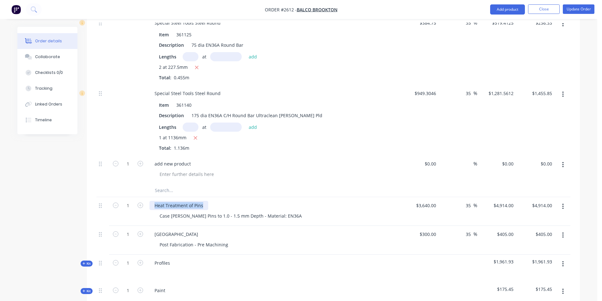
drag, startPoint x: 202, startPoint y: 207, endPoint x: 149, endPoint y: 206, distance: 52.5
click at [149, 206] on div "Heat Treatment of Pins Case Harden Pins to 1.0 - 1.5 mm Depth - Material: EN36A" at bounding box center [273, 211] width 253 height 29
copy div "Heat Treatment of Pins"
click at [180, 162] on div "add new product" at bounding box center [173, 163] width 46 height 9
paste div
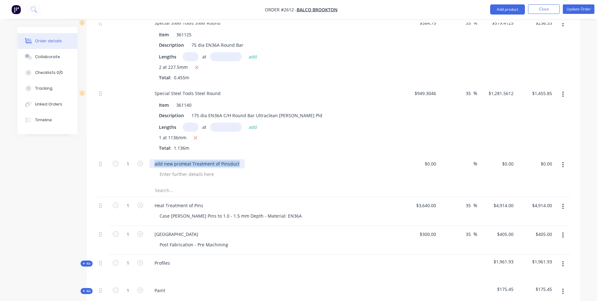
drag, startPoint x: 236, startPoint y: 161, endPoint x: 143, endPoint y: 173, distance: 93.7
click at [143, 173] on div "1 add new proHeat Treatment of Pinsduct $0.00 $0.00 % $0.00 $0.00 $0.00 $0.00" at bounding box center [333, 170] width 474 height 29
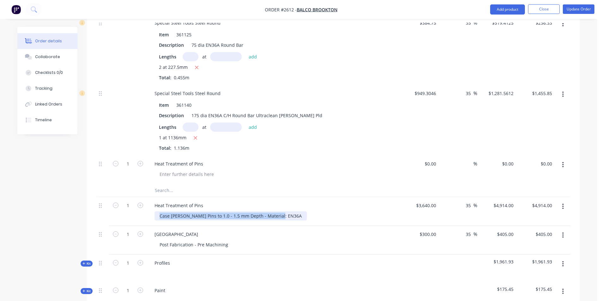
drag, startPoint x: 278, startPoint y: 215, endPoint x: 159, endPoint y: 219, distance: 119.0
click at [159, 219] on div "Case Harden Pins to 1.0 - 1.5 mm Depth - Material: EN36A" at bounding box center [231, 216] width 152 height 9
copy div "Case Harden Pins to 1.0 - 1.5 mm Depth - Material: EN36A"
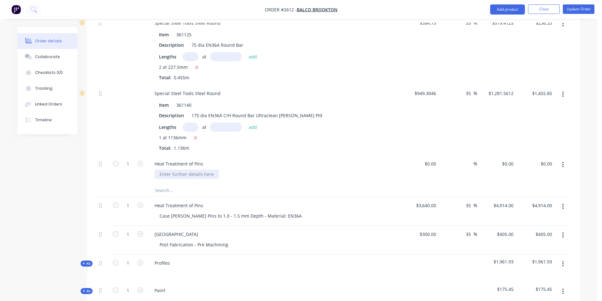
drag, startPoint x: 212, startPoint y: 176, endPoint x: 179, endPoint y: 182, distance: 33.4
click at [179, 182] on div "Heat Treatment of Pins" at bounding box center [273, 170] width 253 height 29
paste div
click at [424, 163] on div "$0.00 $0.00" at bounding box center [419, 170] width 39 height 29
type input "$3,640.00"
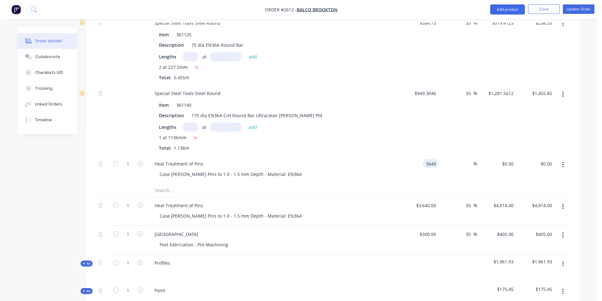
type input "$3,640.00"
type input "35"
type input "4914"
type input "$4,914.00"
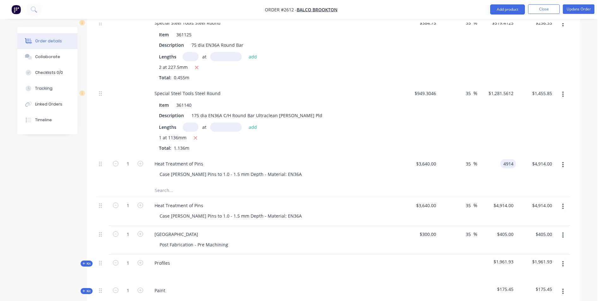
type input "$4,914.00"
click at [165, 193] on input "text" at bounding box center [218, 190] width 127 height 13
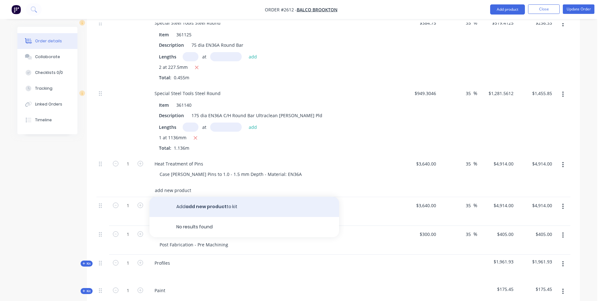
type input "add new product"
click at [198, 206] on button "Add add new product to kit" at bounding box center [245, 207] width 190 height 20
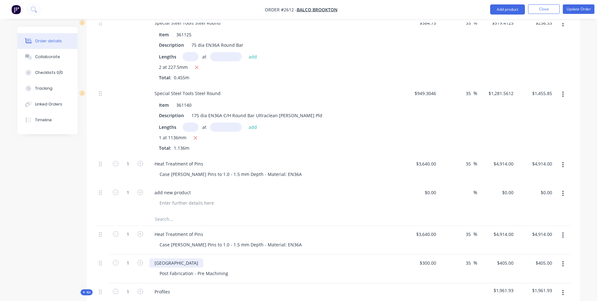
drag, startPoint x: 207, startPoint y: 262, endPoint x: 154, endPoint y: 267, distance: 53.3
click at [154, 267] on div "Stress Relieve Centre Bar" at bounding box center [177, 263] width 54 height 9
copy div "Stress Relieve Centre Bar"
drag, startPoint x: 192, startPoint y: 194, endPoint x: 151, endPoint y: 195, distance: 40.8
click at [151, 195] on div "add new product" at bounding box center [173, 192] width 46 height 9
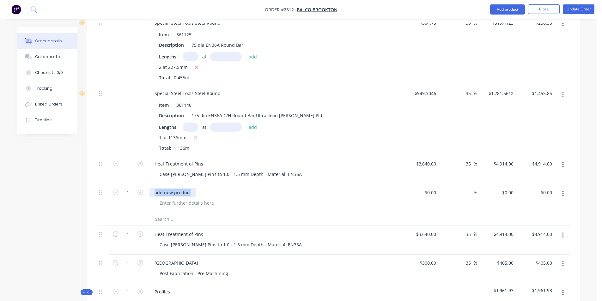
paste div
drag, startPoint x: 278, startPoint y: 243, endPoint x: 162, endPoint y: 246, distance: 116.7
click at [162, 246] on div "Case Harden Pins to 1.0 - 1.5 mm Depth - Material: EN36A" at bounding box center [231, 244] width 152 height 9
click at [290, 243] on div "Case Harden Pins to 1.0 - 1.5 mm Depth - Material: EN36A" at bounding box center [276, 244] width 243 height 9
drag, startPoint x: 281, startPoint y: 246, endPoint x: 159, endPoint y: 244, distance: 122.4
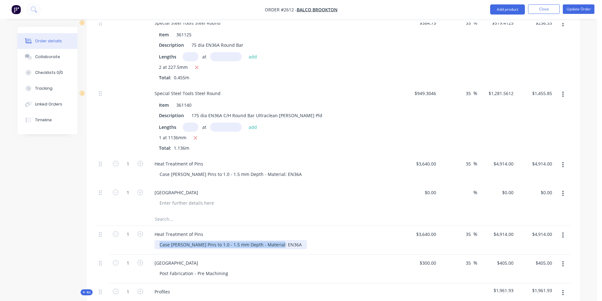
click at [159, 244] on div "Case Harden Pins to 1.0 - 1.5 mm Depth - Material: EN36A" at bounding box center [231, 244] width 152 height 9
copy div "Case Harden Pins to 1.0 - 1.5 mm Depth - Material: EN36A"
click at [177, 202] on div at bounding box center [187, 203] width 65 height 9
paste div
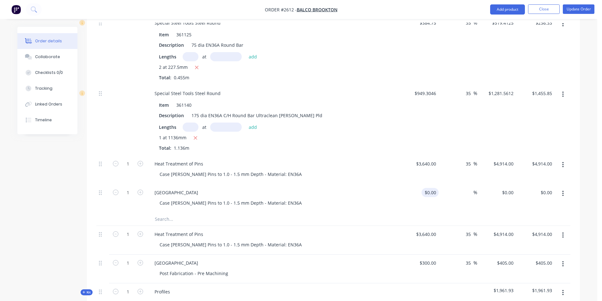
click at [431, 193] on div "$0.00 $0.00" at bounding box center [430, 192] width 17 height 9
type input "$300.00"
type input "35"
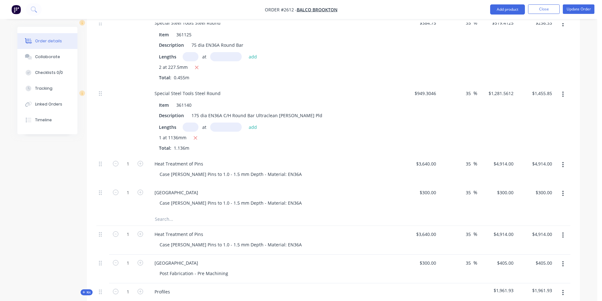
type input "405"
type input "$405.00"
click at [564, 233] on icon "button" at bounding box center [563, 236] width 1 height 6
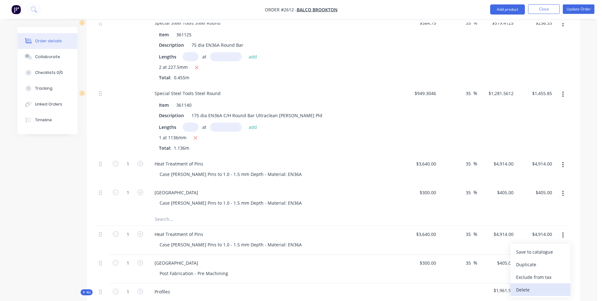
click at [536, 292] on div "Delete" at bounding box center [540, 290] width 49 height 9
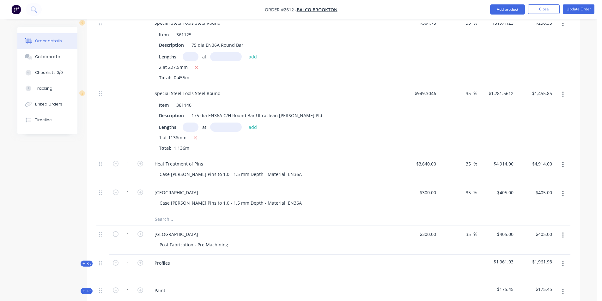
click at [561, 236] on button "button" at bounding box center [563, 235] width 15 height 11
click at [527, 291] on div "Delete" at bounding box center [540, 290] width 49 height 9
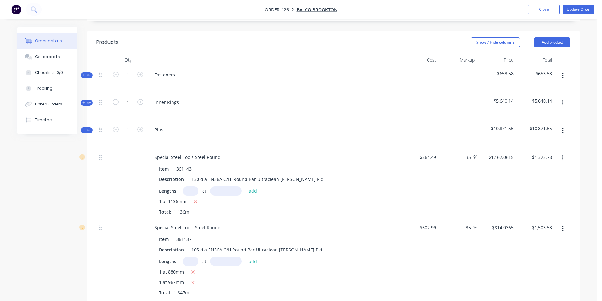
scroll to position [127, 0]
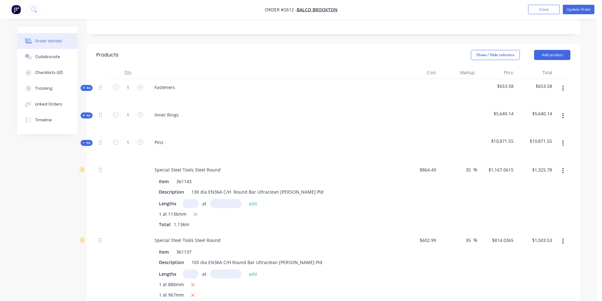
click at [85, 144] on icon at bounding box center [84, 142] width 3 height 3
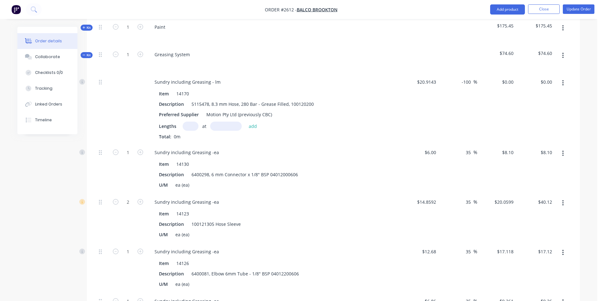
scroll to position [285, 0]
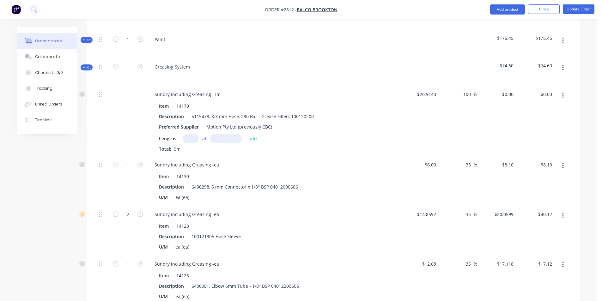
click at [85, 65] on span "Kit" at bounding box center [87, 67] width 8 height 5
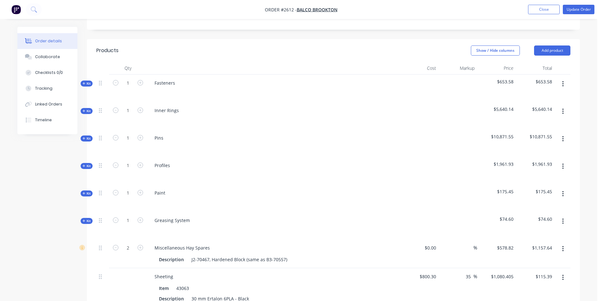
scroll to position [120, 0]
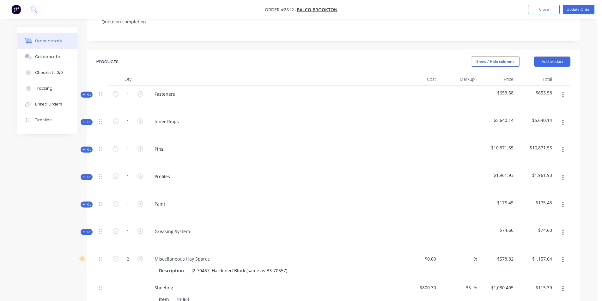
click at [86, 177] on span "Kit" at bounding box center [87, 177] width 8 height 5
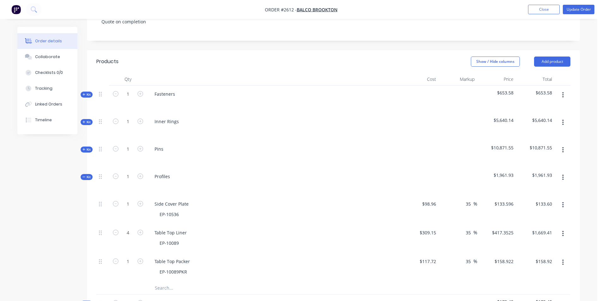
click at [86, 177] on span "Kit" at bounding box center [87, 177] width 8 height 5
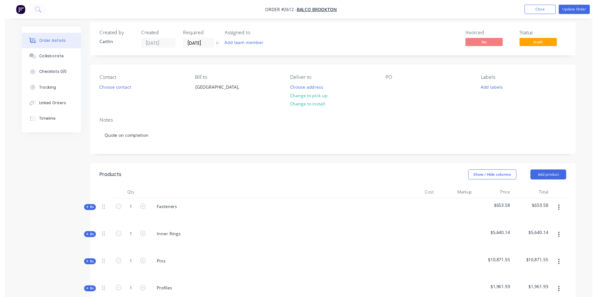
scroll to position [0, 0]
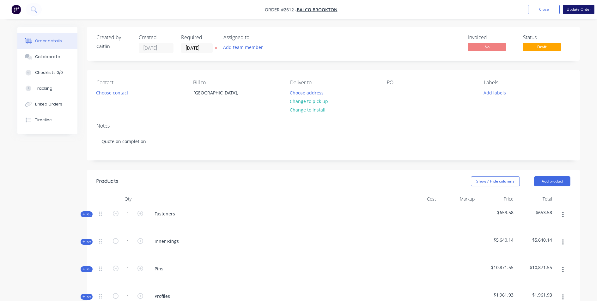
click at [576, 6] on button "Update Order" at bounding box center [579, 9] width 32 height 9
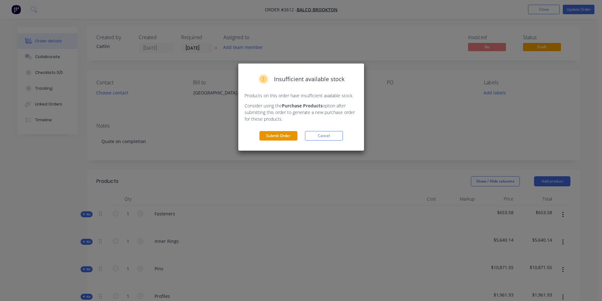
click at [275, 132] on button "Submit Order" at bounding box center [279, 135] width 38 height 9
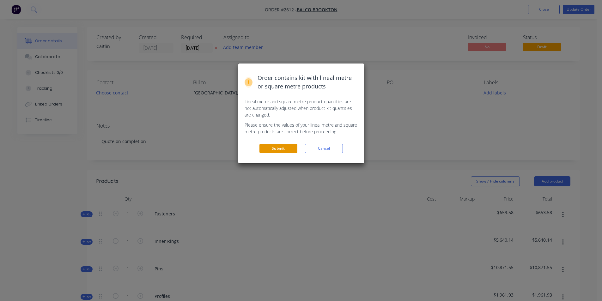
click at [275, 148] on button "Submit" at bounding box center [279, 148] width 38 height 9
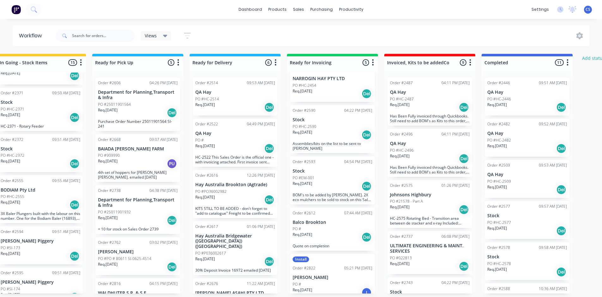
scroll to position [21, 0]
